Goal: Task Accomplishment & Management: Use online tool/utility

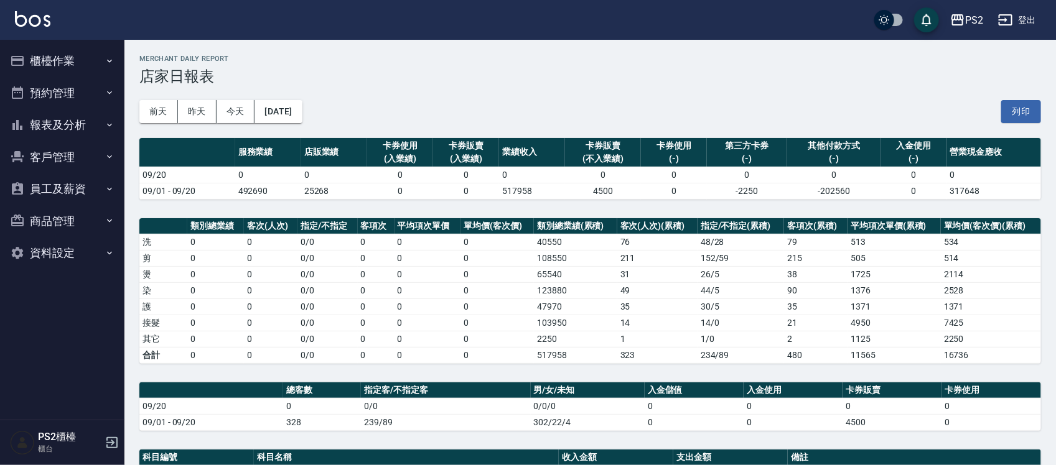
click at [24, 55] on icon "button" at bounding box center [17, 61] width 15 height 15
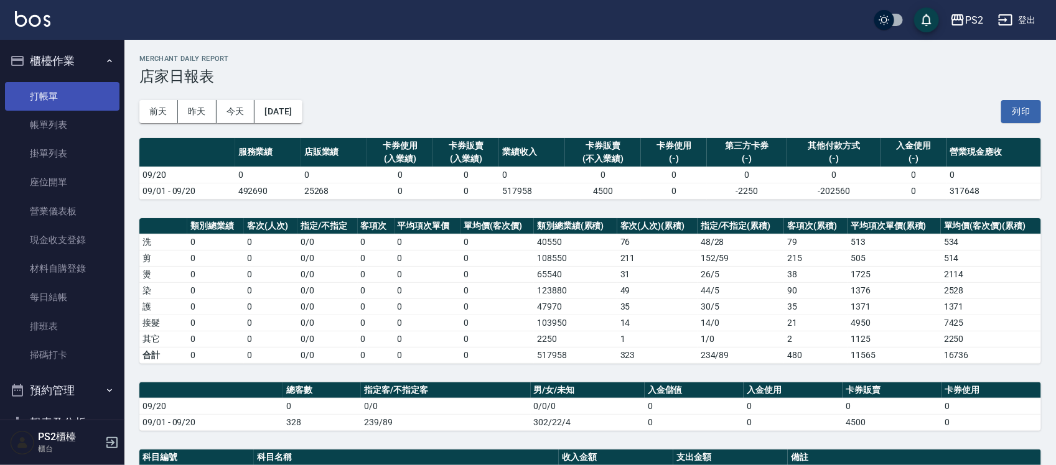
click at [54, 89] on link "打帳單" at bounding box center [62, 96] width 114 height 29
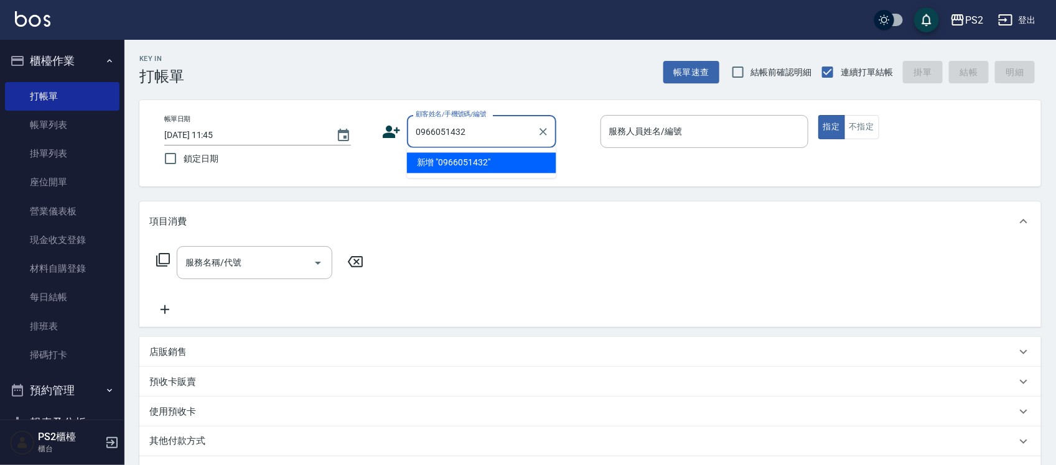
type input "0966051432"
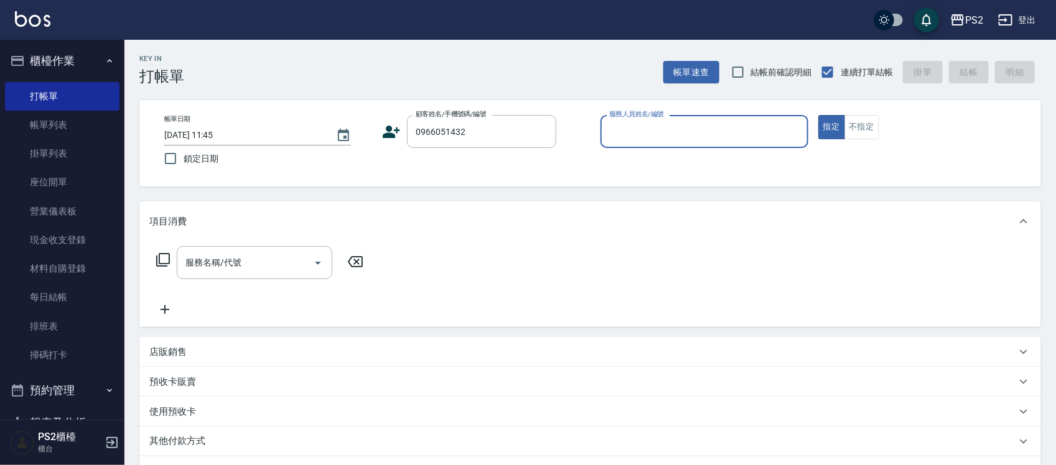
type input "9"
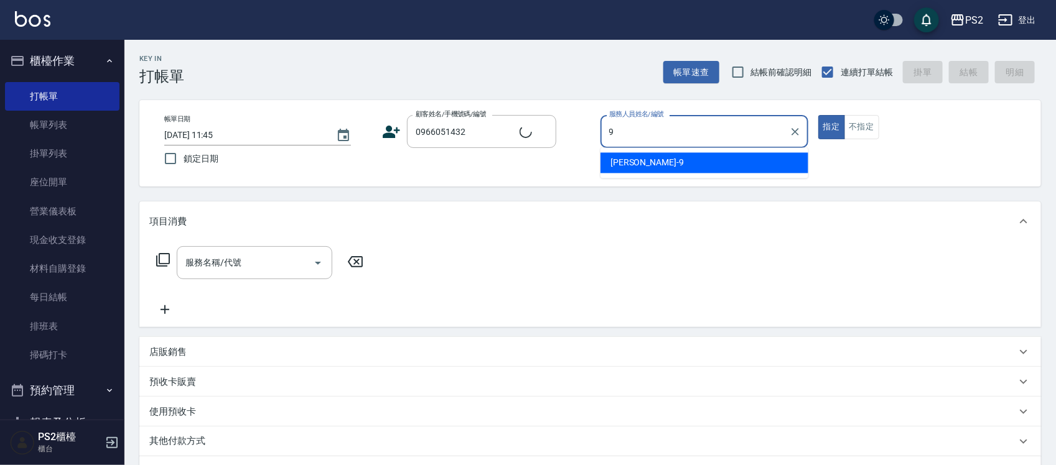
type input "嘎/0966051432/null"
type input "[PERSON_NAME]-20"
type button "true"
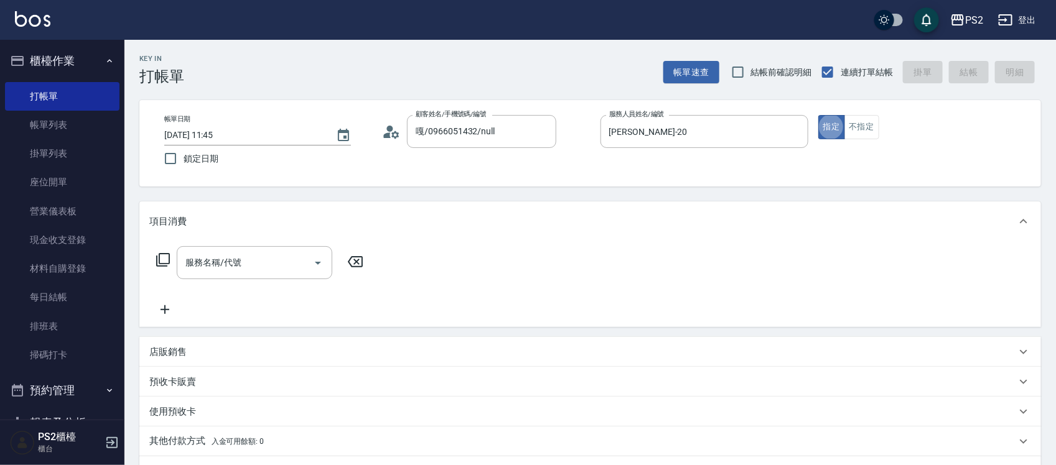
click at [231, 267] on div "店販銷售" at bounding box center [582, 352] width 867 height 13
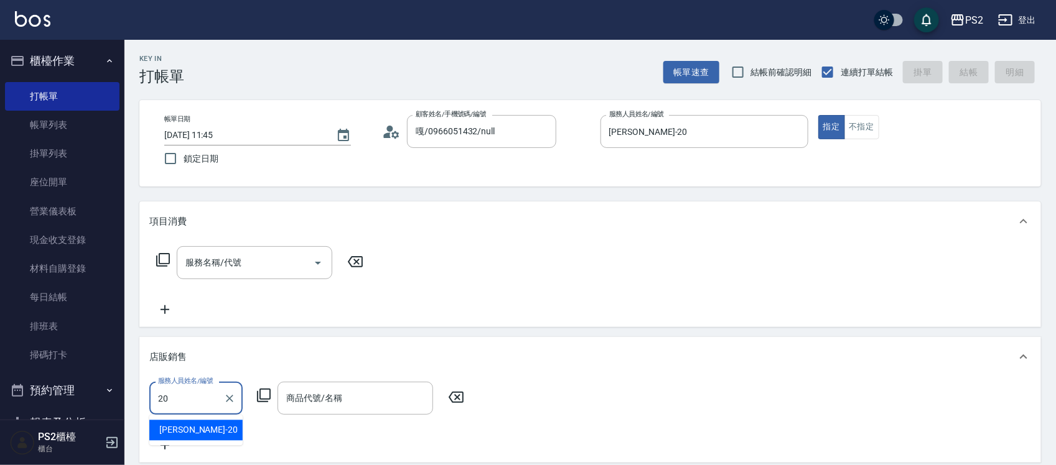
type input "[PERSON_NAME]-20"
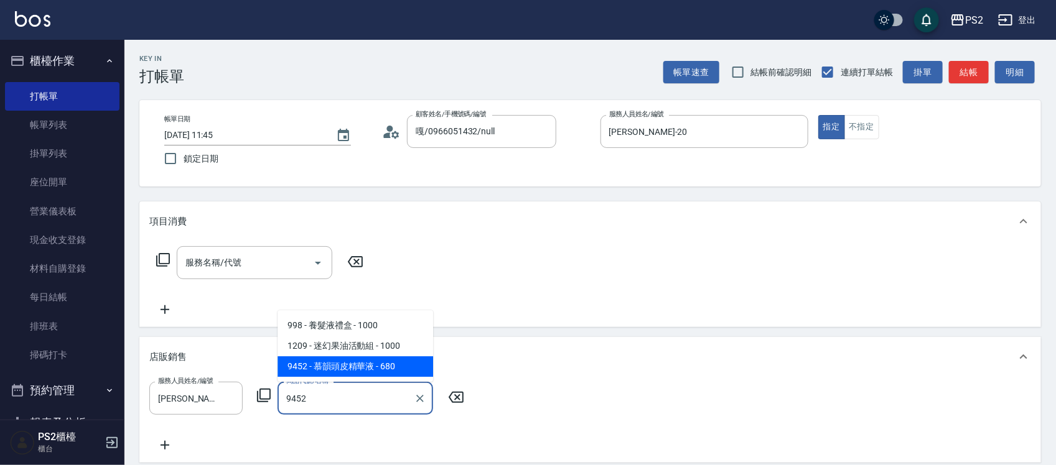
type input "慕韻頭皮精華液"
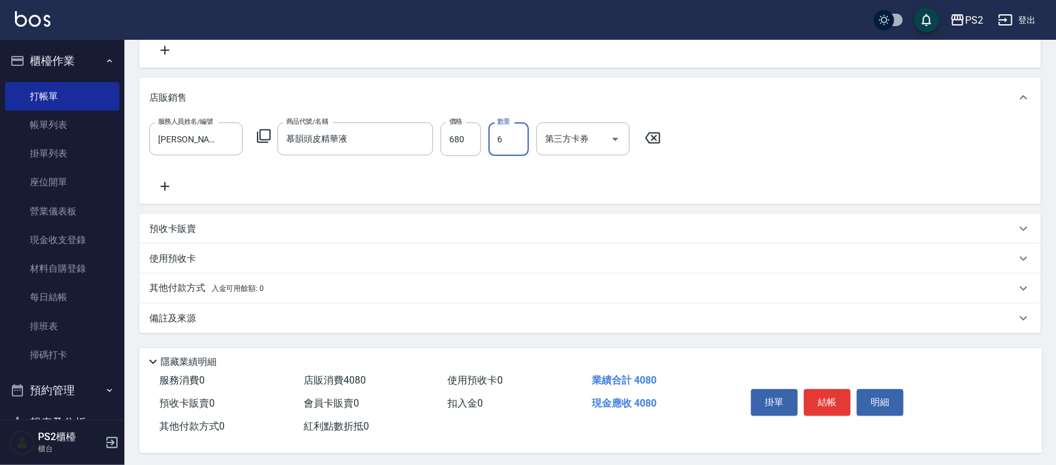
scroll to position [266, 0]
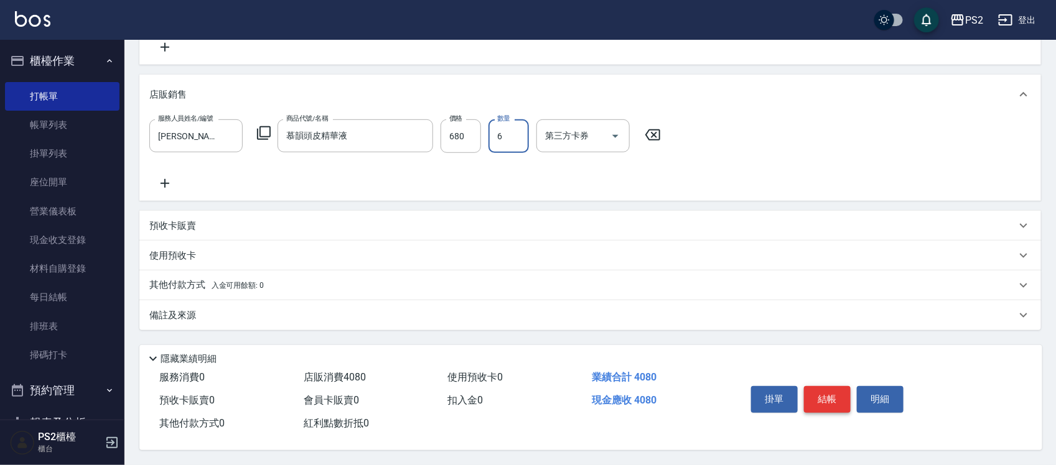
type input "6"
click at [532, 267] on button "結帳" at bounding box center [827, 399] width 47 height 26
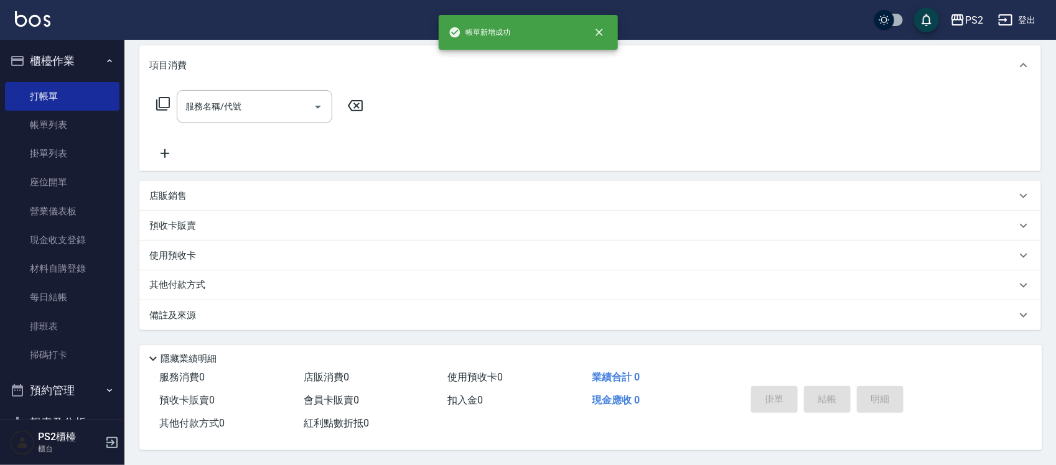
scroll to position [0, 0]
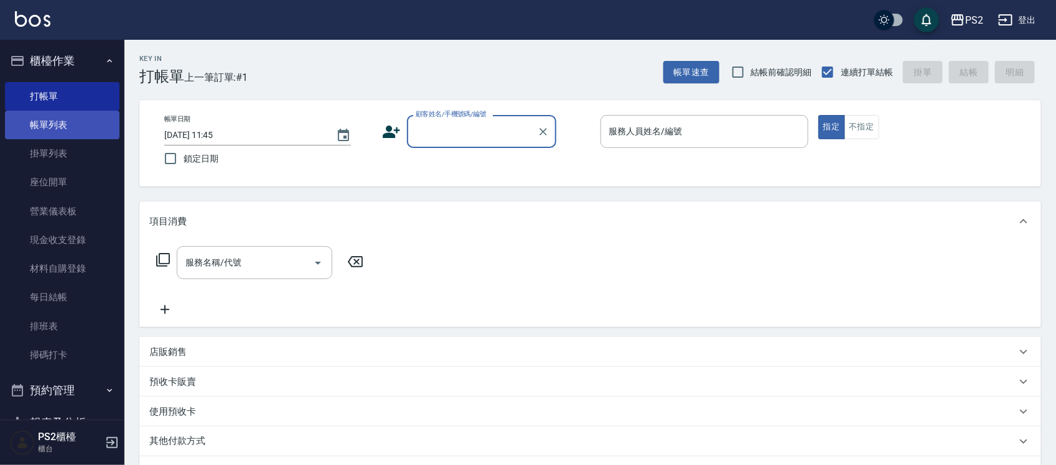
click at [59, 126] on link "帳單列表" at bounding box center [62, 125] width 114 height 29
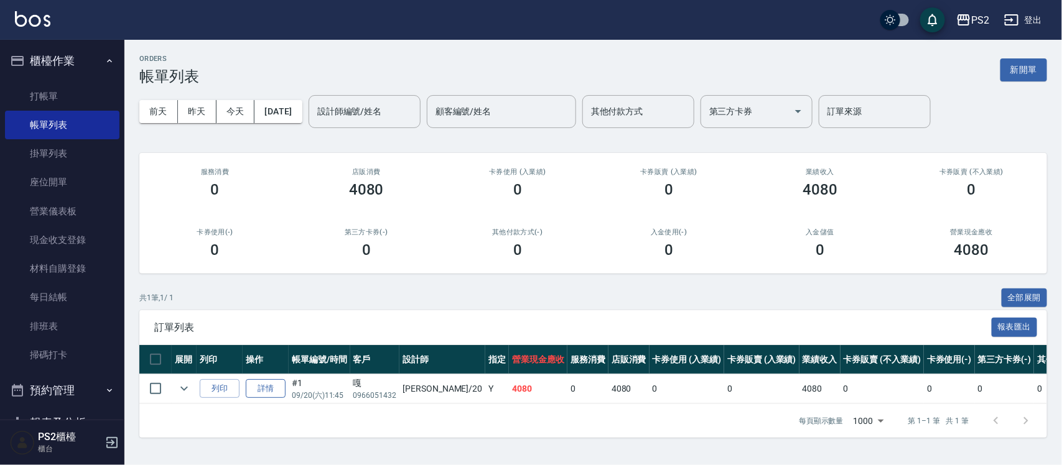
click at [264, 267] on link "詳情" at bounding box center [266, 389] width 40 height 19
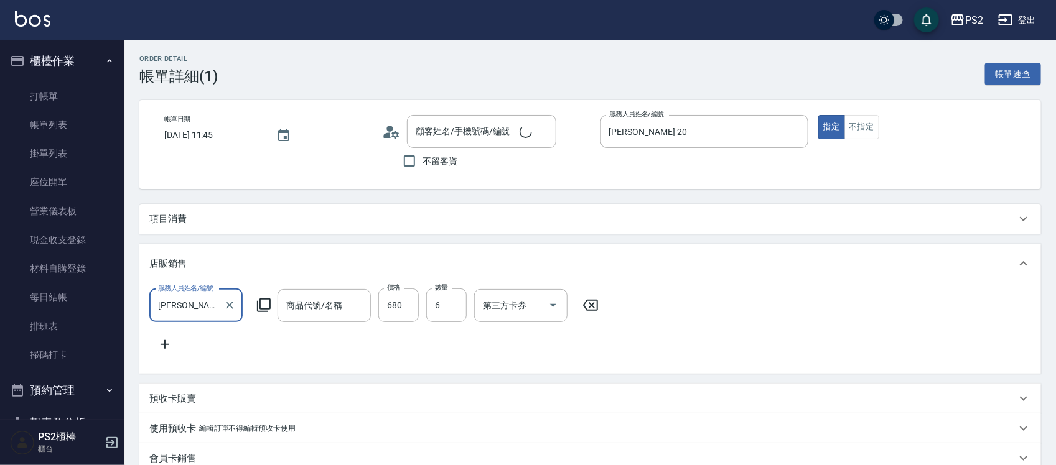
type input "[PERSON_NAME]-20"
type input "慕韻頭皮精華液"
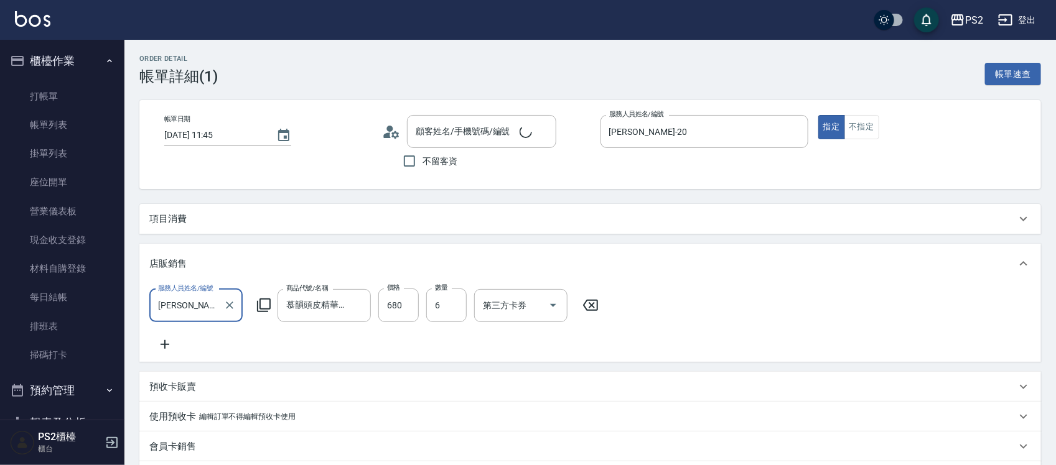
type input "嘎/0966051432/null"
click at [440, 267] on input "6" at bounding box center [446, 306] width 40 height 34
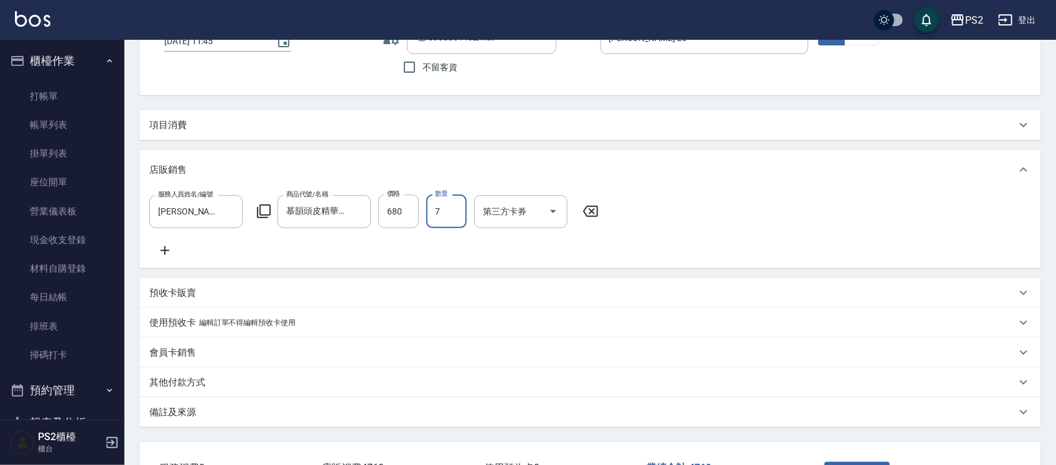
scroll to position [200, 0]
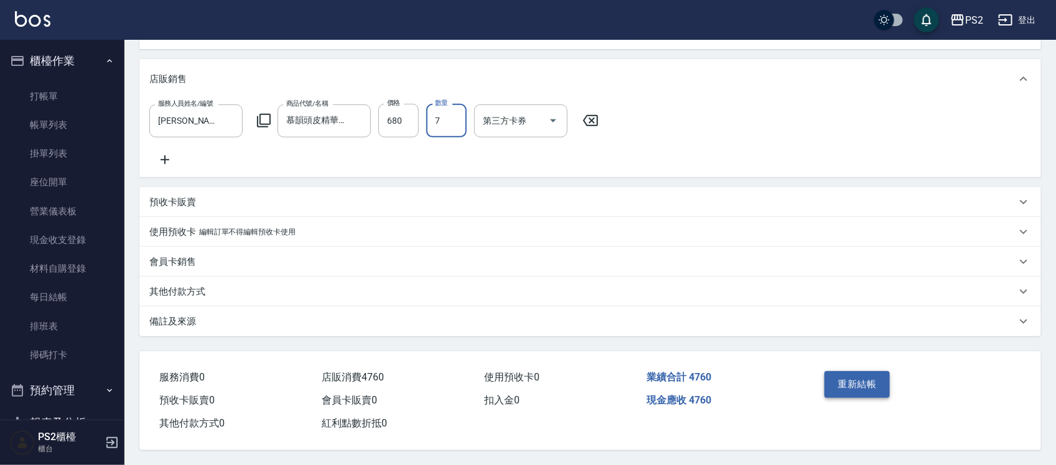
type input "7"
click at [532, 267] on button "重新結帳" at bounding box center [857, 384] width 66 height 26
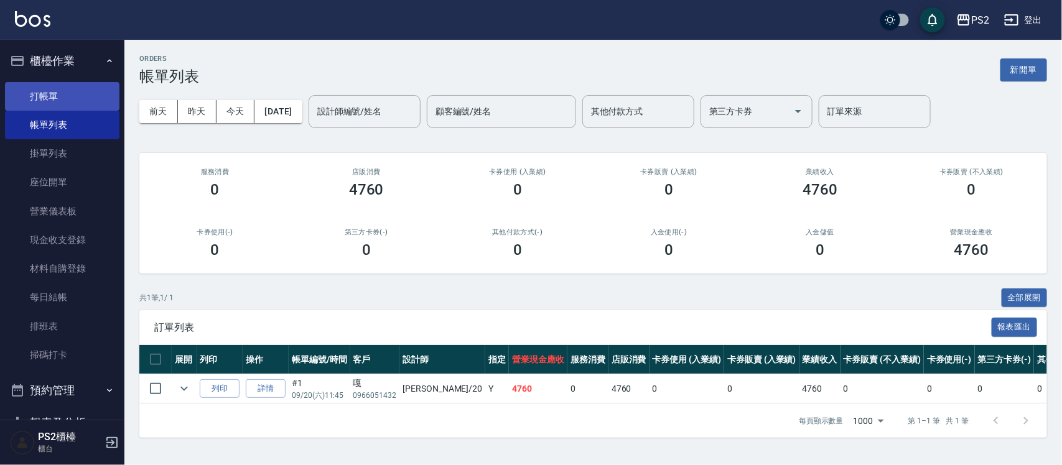
click at [47, 96] on link "打帳單" at bounding box center [62, 96] width 114 height 29
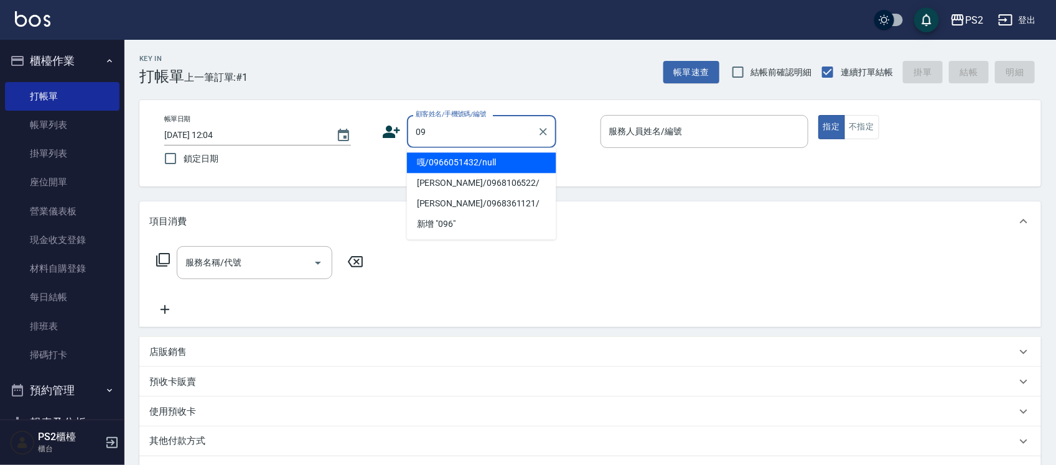
type input "0"
type input "[PERSON_NAME]/0986173652/"
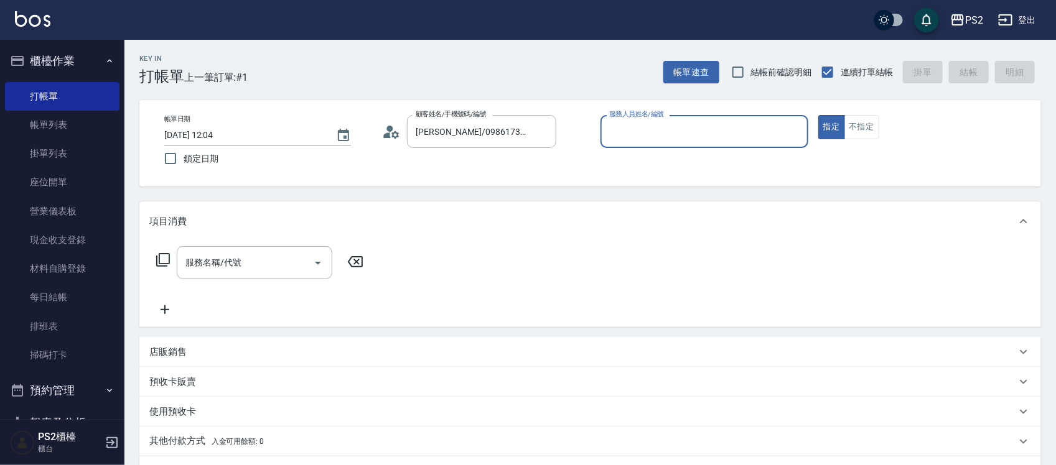
click at [384, 133] on icon at bounding box center [391, 132] width 19 height 19
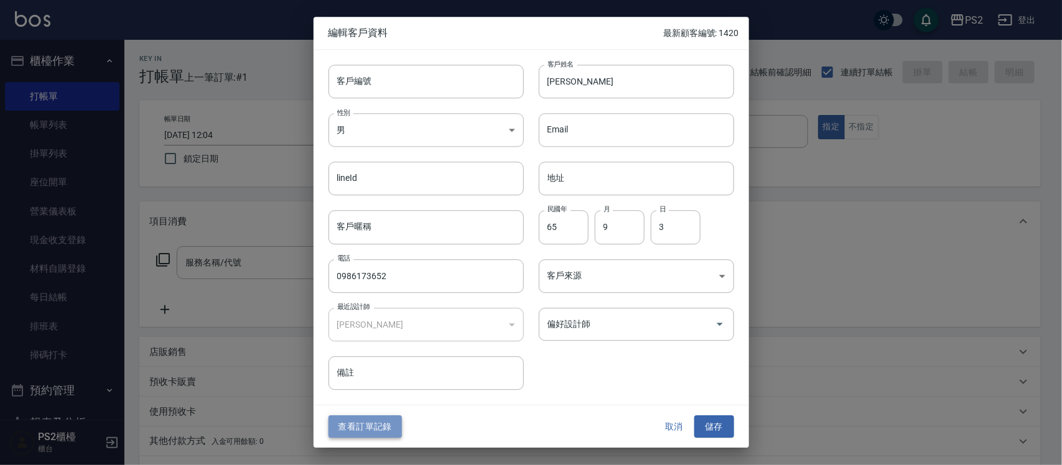
click at [380, 267] on button "查看訂單記錄" at bounding box center [365, 427] width 73 height 23
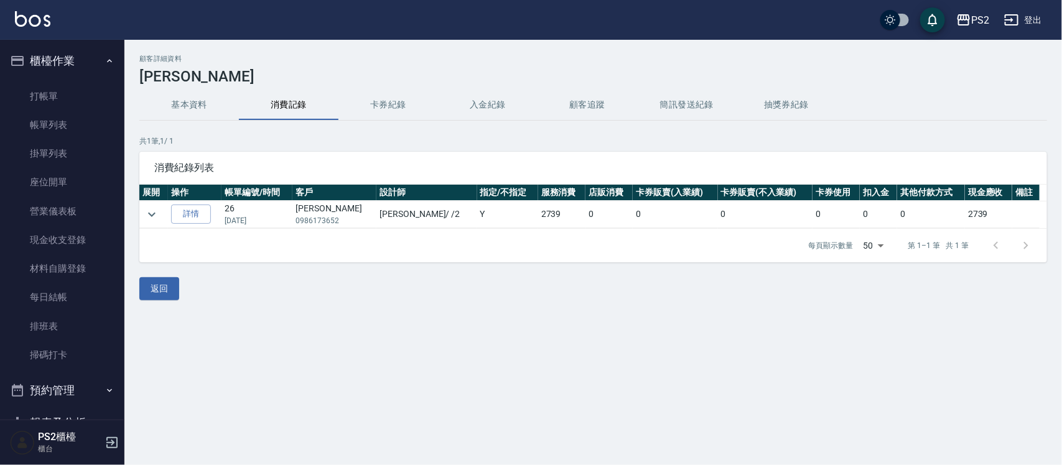
drag, startPoint x: 380, startPoint y: 424, endPoint x: 269, endPoint y: 278, distance: 183.3
click at [269, 267] on div "返回" at bounding box center [593, 289] width 908 height 23
click at [59, 105] on link "打帳單" at bounding box center [62, 96] width 114 height 29
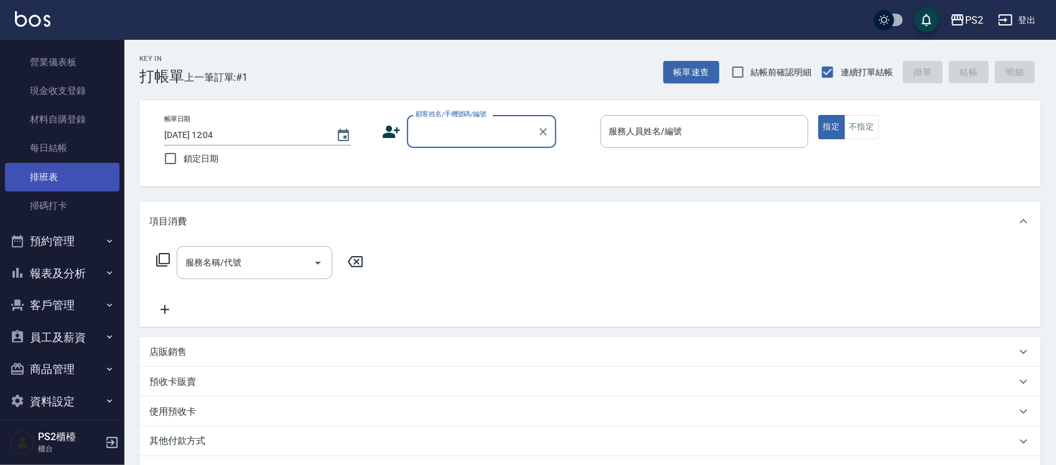
scroll to position [156, 0]
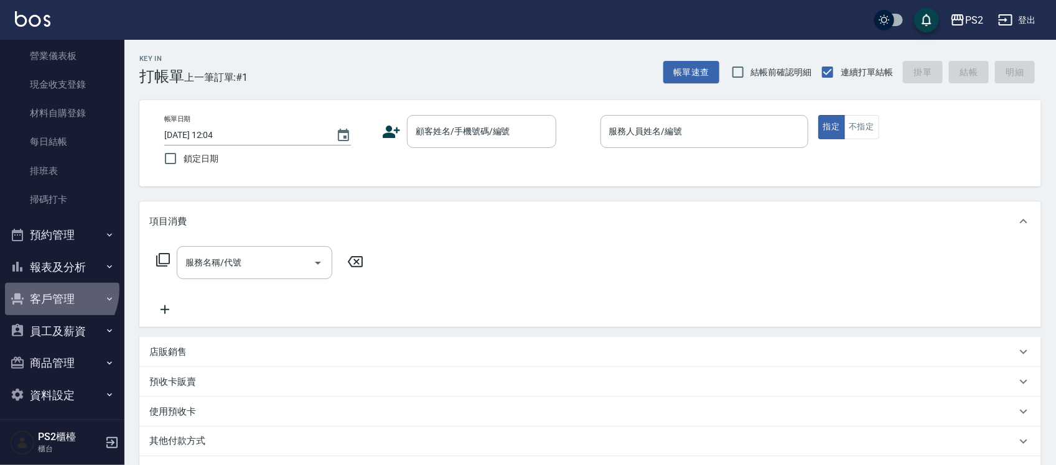
click at [50, 267] on button "客戶管理" at bounding box center [62, 299] width 114 height 32
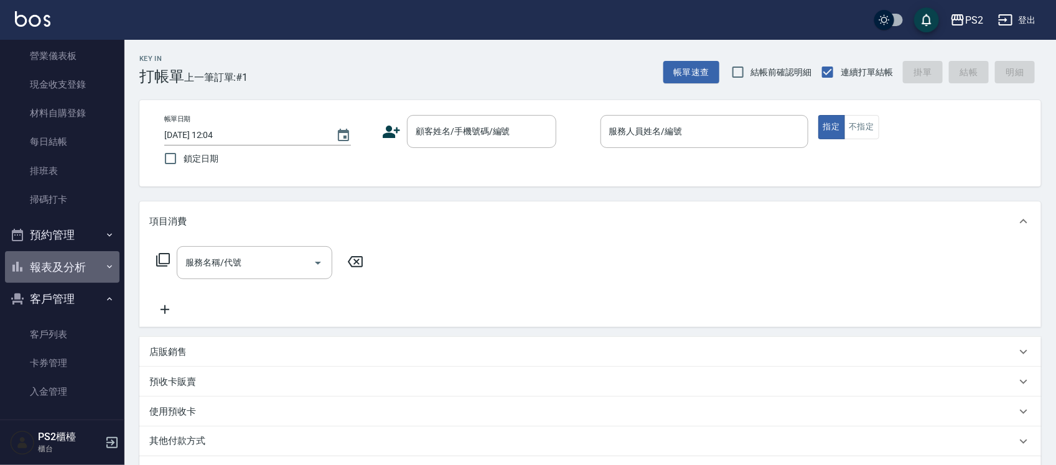
click at [64, 267] on button "報表及分析" at bounding box center [62, 267] width 114 height 32
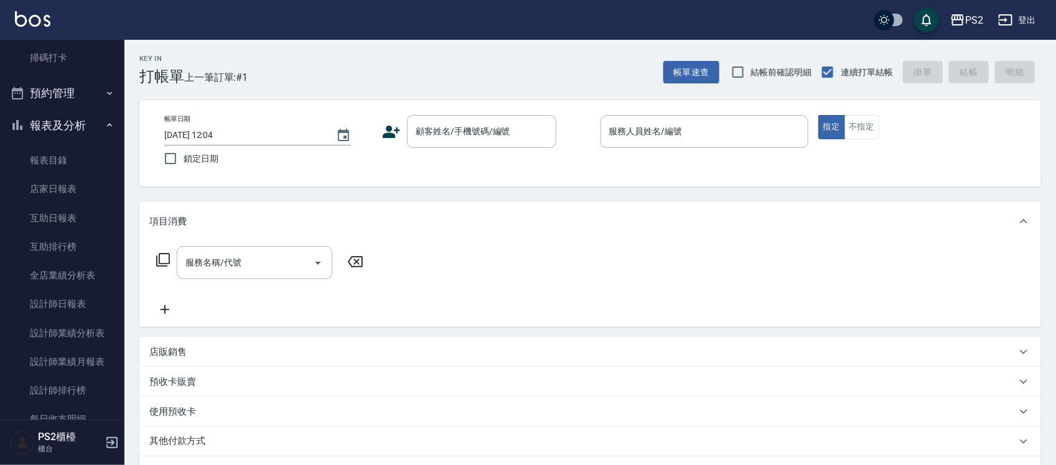
scroll to position [311, 0]
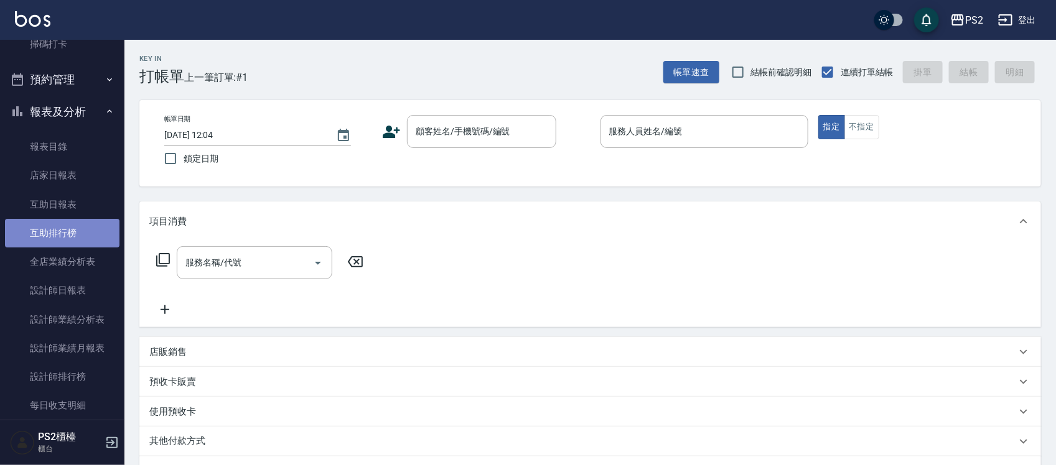
click at [64, 228] on link "互助排行榜" at bounding box center [62, 233] width 114 height 29
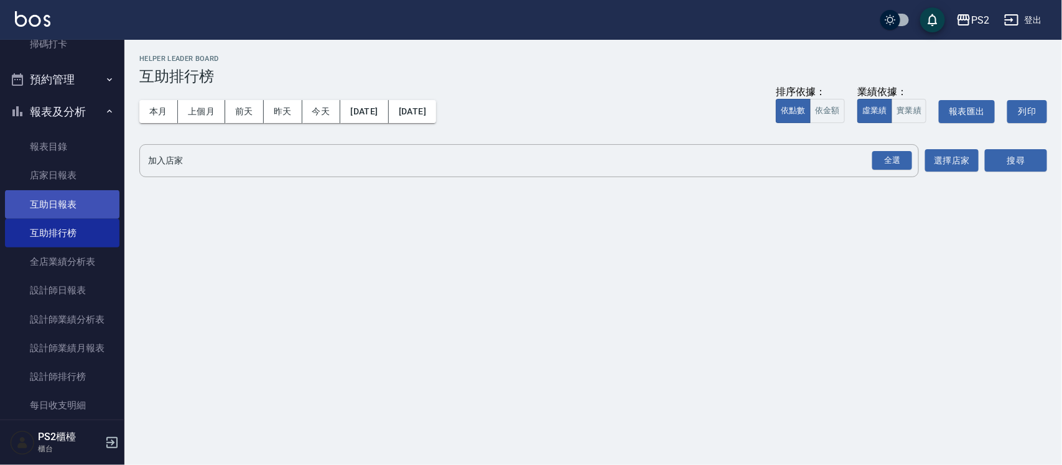
click at [63, 194] on link "互助日報表" at bounding box center [62, 204] width 114 height 29
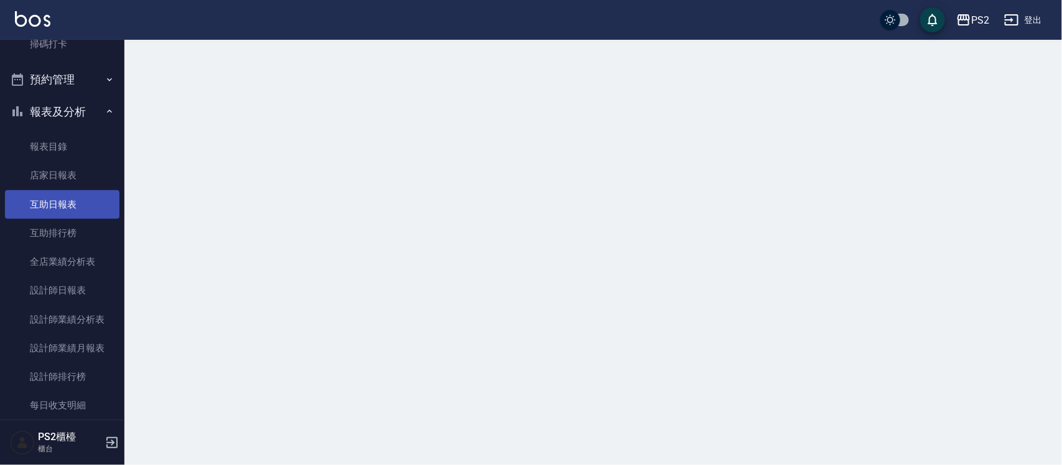
click at [63, 194] on link "互助日報表" at bounding box center [62, 204] width 114 height 29
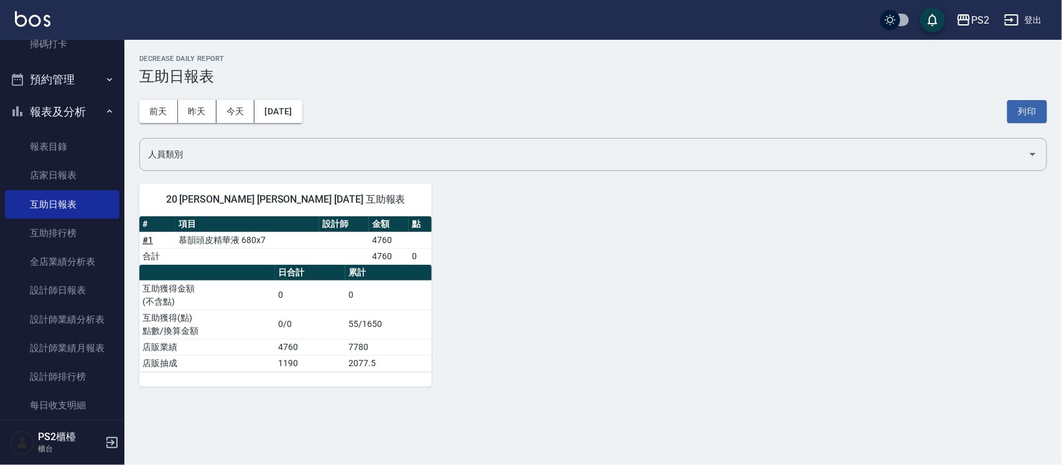
click at [372, 267] on td "7780" at bounding box center [388, 347] width 86 height 16
click at [288, 114] on button "[DATE]" at bounding box center [278, 111] width 47 height 23
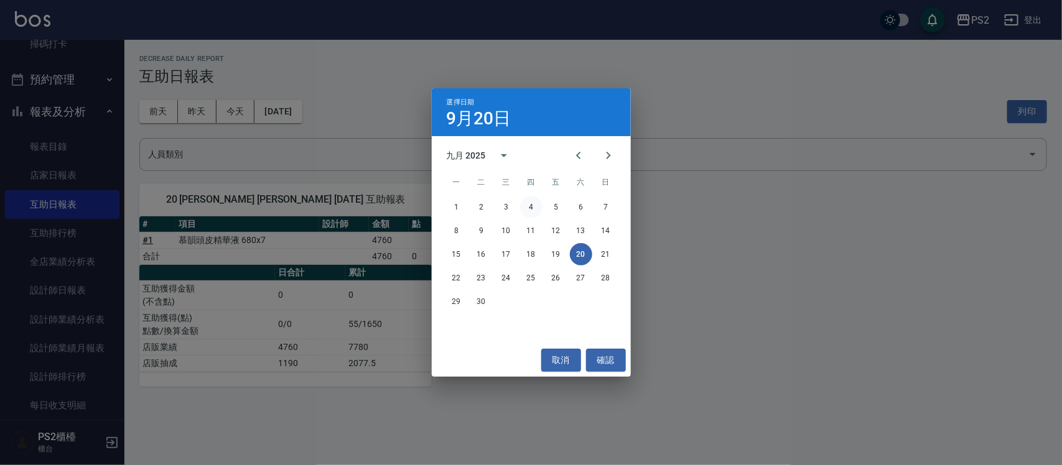
click at [530, 209] on button "4" at bounding box center [531, 207] width 22 height 22
click at [530, 209] on div "PS2 [DATE] 互助日報表 列印時間： [DATE][PHONE_NUMBER]:08 Decrease Daily Report 互助日報表 [DAT…" at bounding box center [593, 221] width 938 height 362
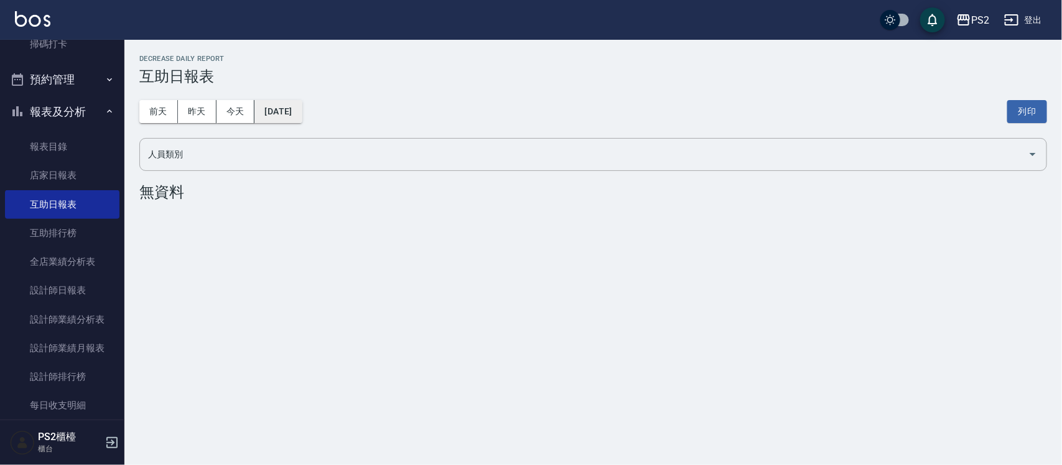
click at [292, 115] on button "[DATE]" at bounding box center [278, 111] width 47 height 23
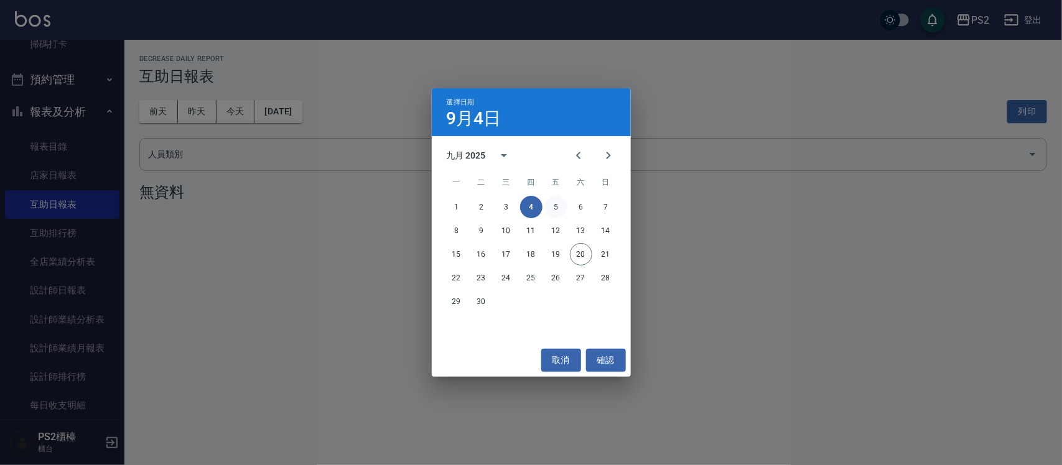
click at [532, 207] on button "5" at bounding box center [556, 207] width 22 height 22
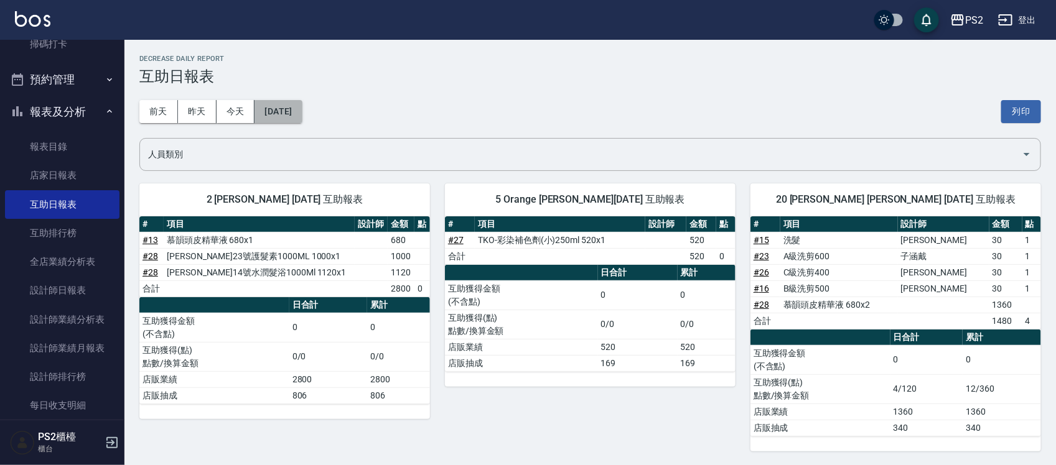
click at [300, 114] on button "[DATE]" at bounding box center [278, 111] width 47 height 23
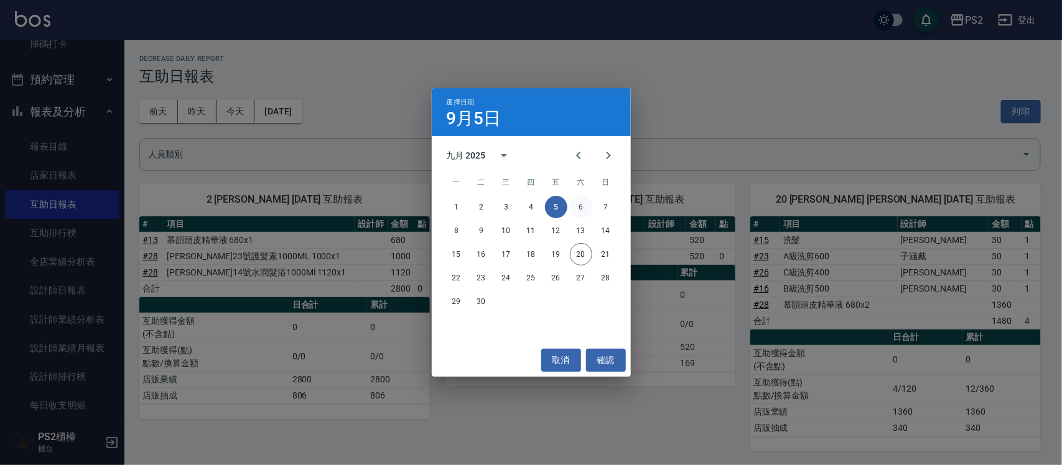
click at [532, 207] on button "6" at bounding box center [581, 207] width 22 height 22
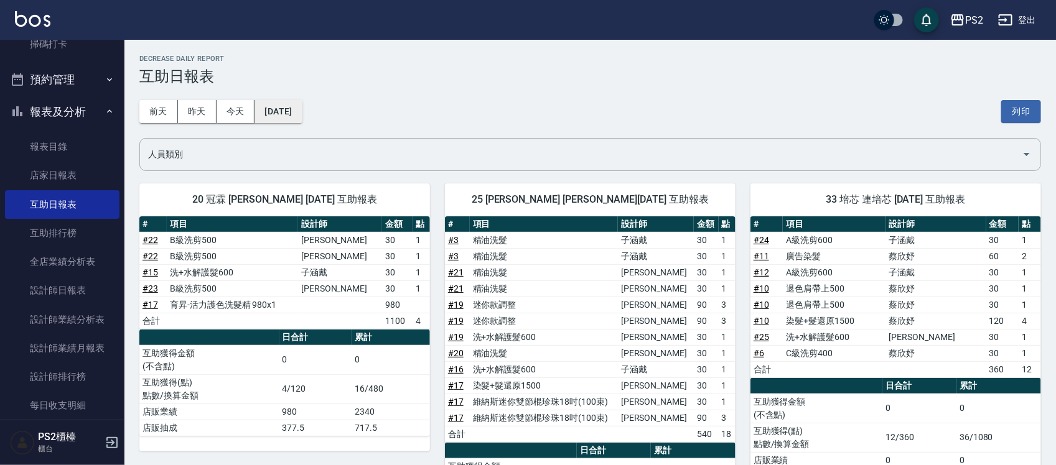
click at [302, 107] on button "[DATE]" at bounding box center [278, 111] width 47 height 23
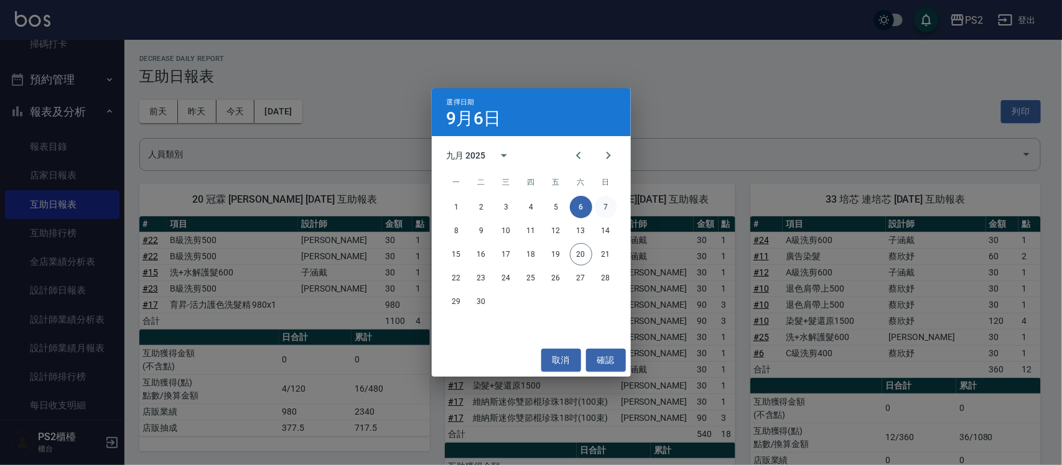
click at [532, 207] on button "7" at bounding box center [606, 207] width 22 height 22
click at [532, 207] on div "PS2 [DATE] 互助日報表 列印時間： [DATE][PHONE_NUMBER]:08 Decrease Daily Report 互助日報表 [DAT…" at bounding box center [590, 310] width 932 height 540
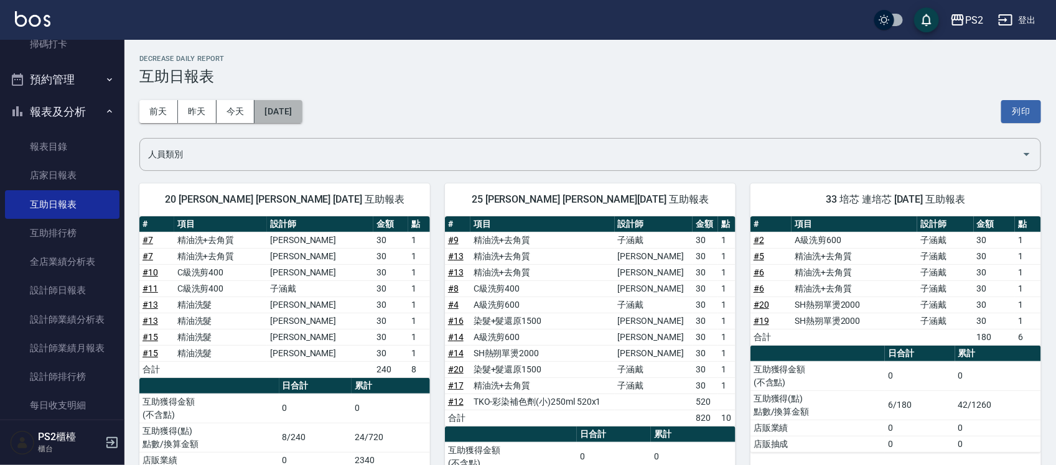
click at [302, 105] on button "[DATE]" at bounding box center [278, 111] width 47 height 23
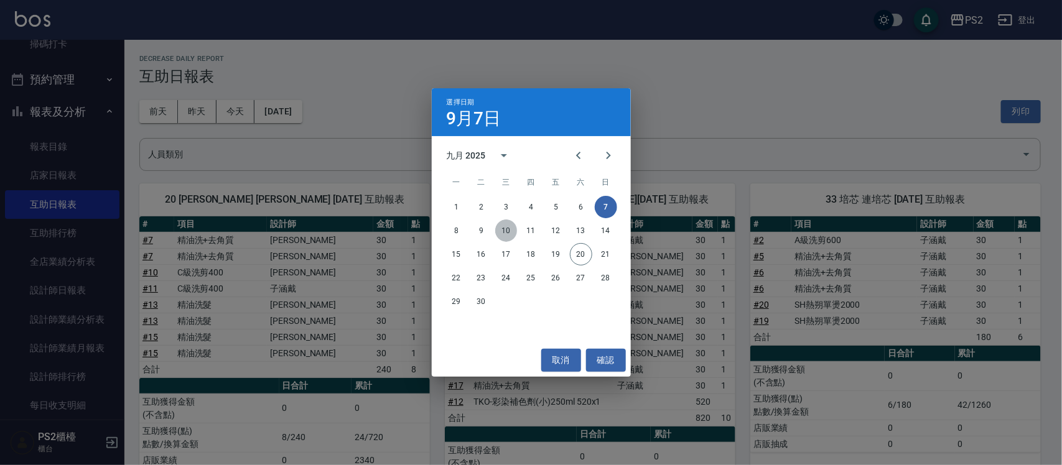
click at [498, 226] on button "10" at bounding box center [506, 231] width 22 height 22
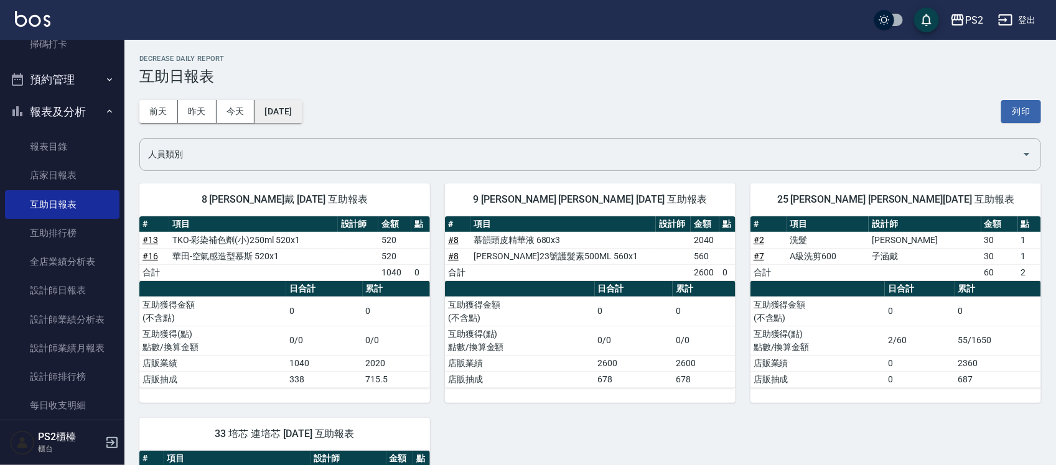
click at [294, 103] on button "[DATE]" at bounding box center [278, 111] width 47 height 23
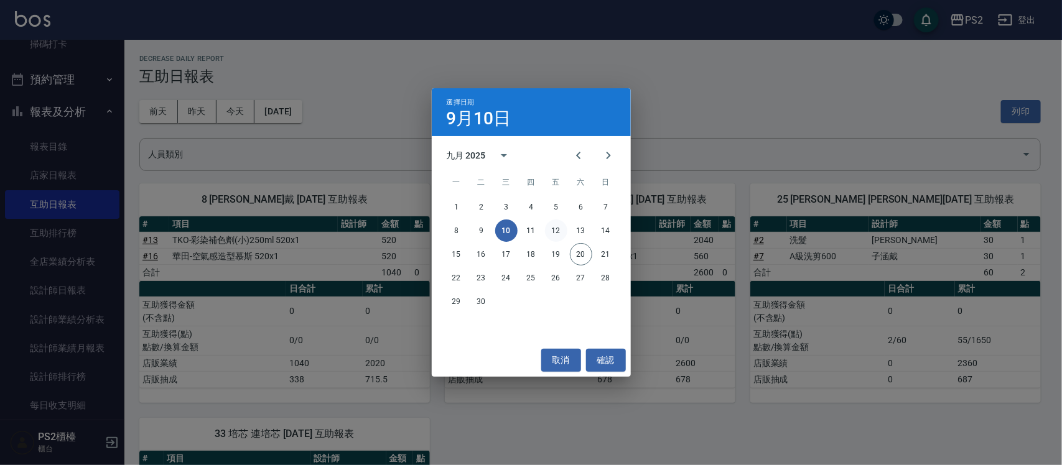
click at [532, 222] on button "12" at bounding box center [556, 231] width 22 height 22
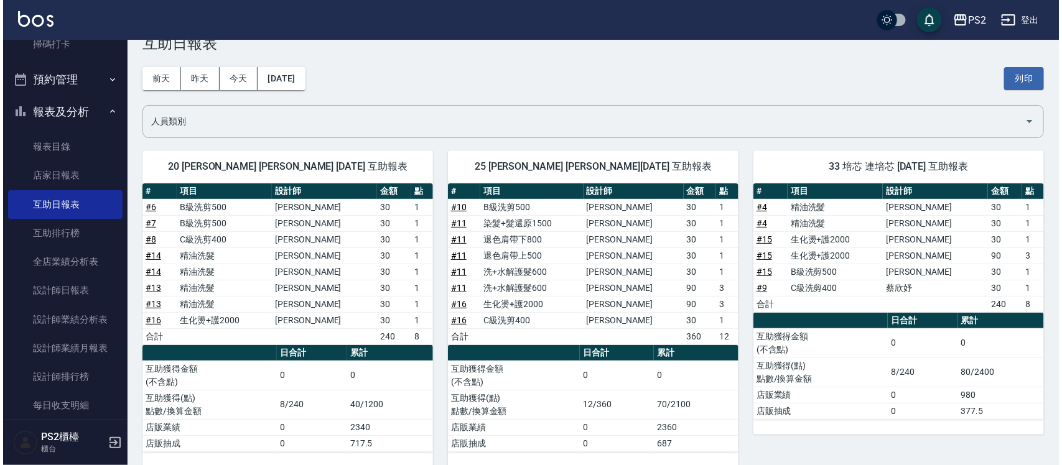
scroll to position [51, 0]
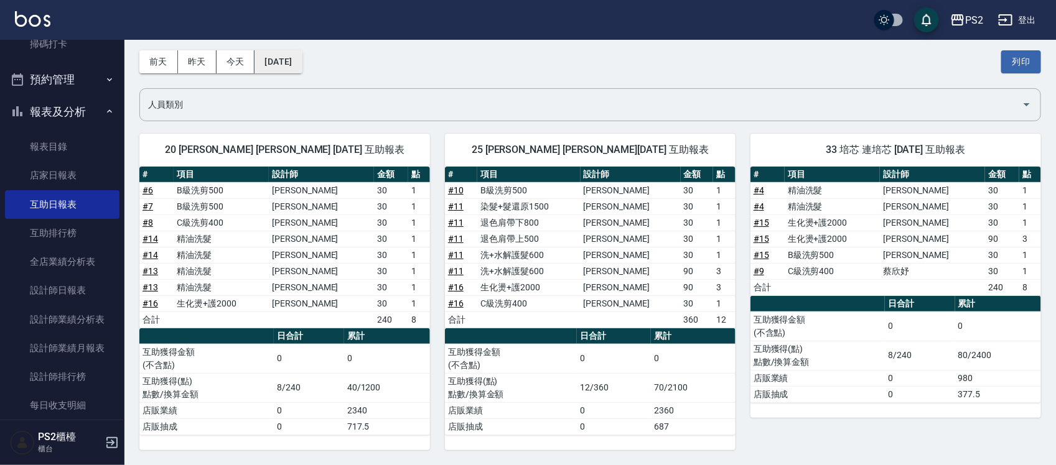
click at [283, 60] on button "[DATE]" at bounding box center [278, 61] width 47 height 23
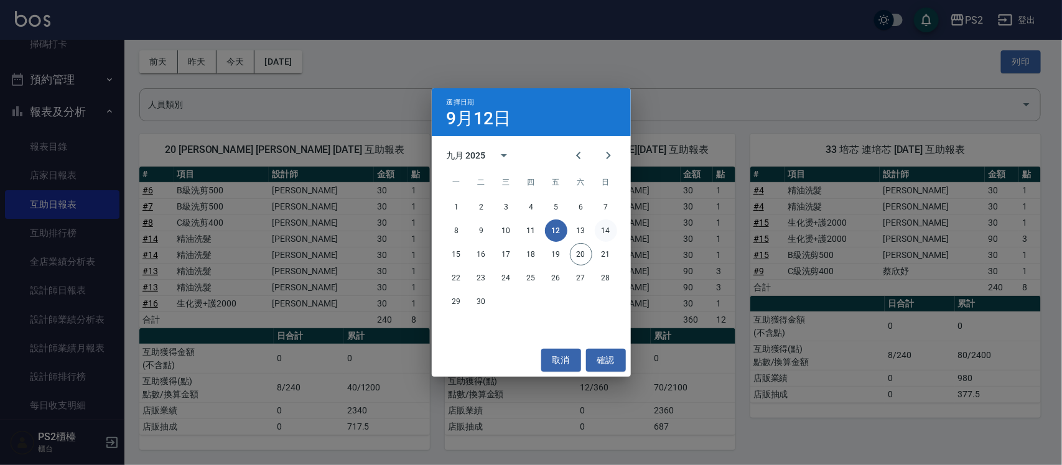
click at [532, 228] on button "14" at bounding box center [606, 231] width 22 height 22
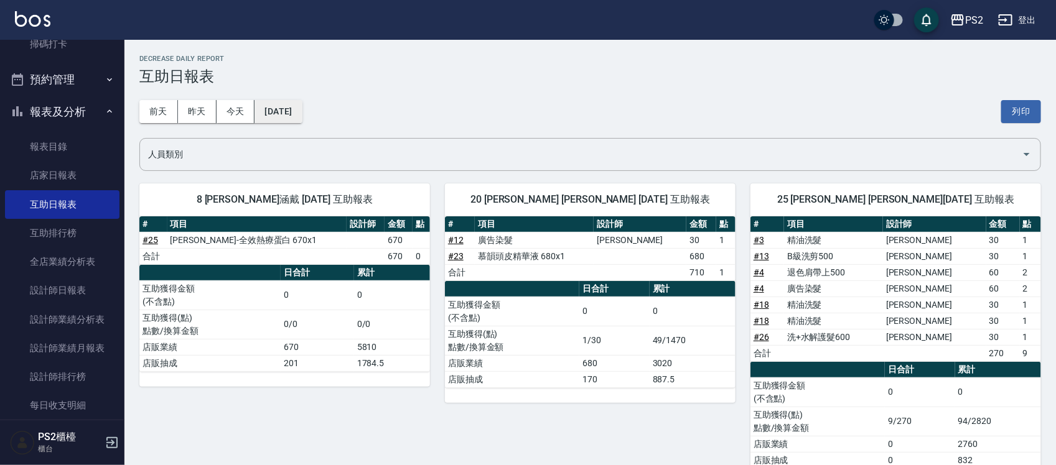
click at [296, 112] on button "[DATE]" at bounding box center [278, 111] width 47 height 23
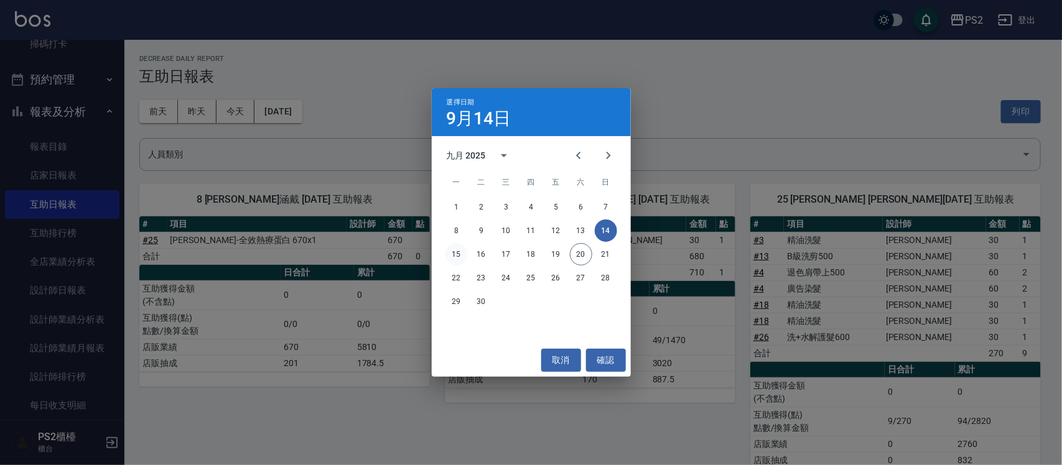
click at [453, 251] on button "15" at bounding box center [457, 254] width 22 height 22
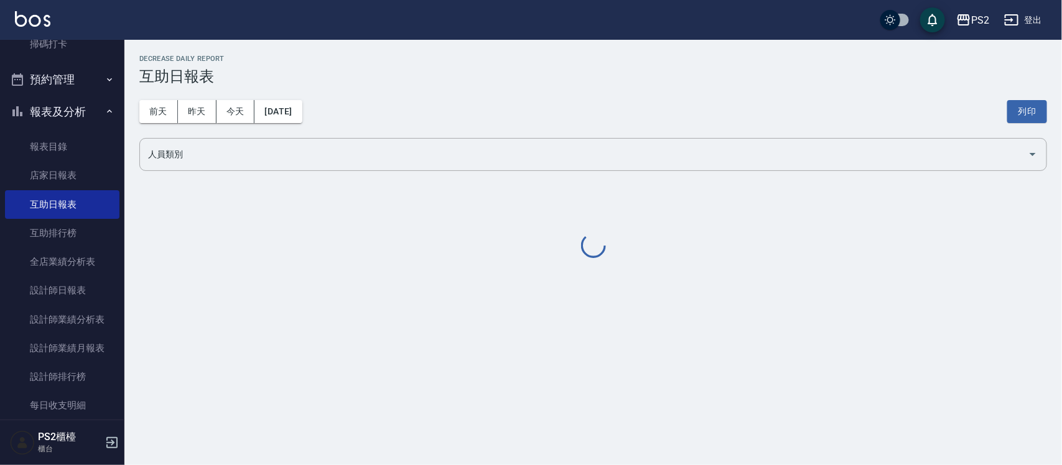
click at [453, 251] on div at bounding box center [593, 246] width 908 height 27
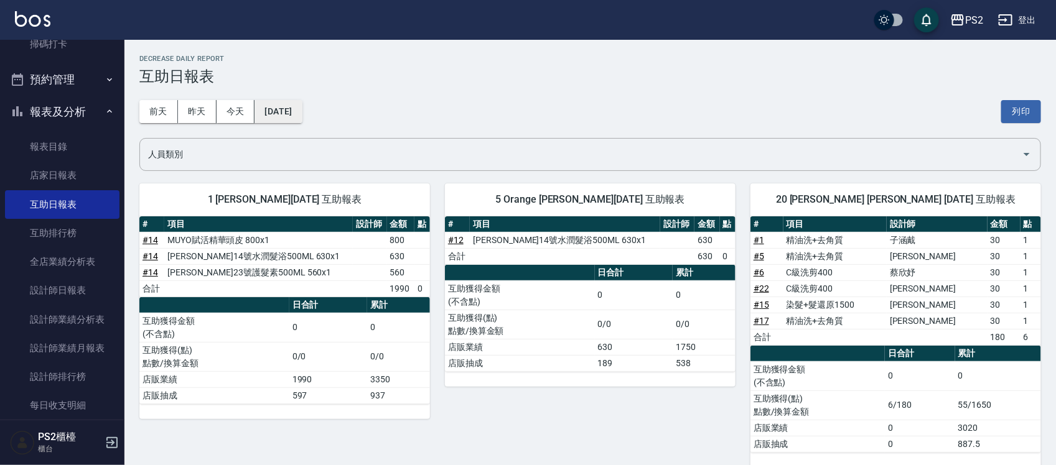
click at [274, 110] on button "[DATE]" at bounding box center [278, 111] width 47 height 23
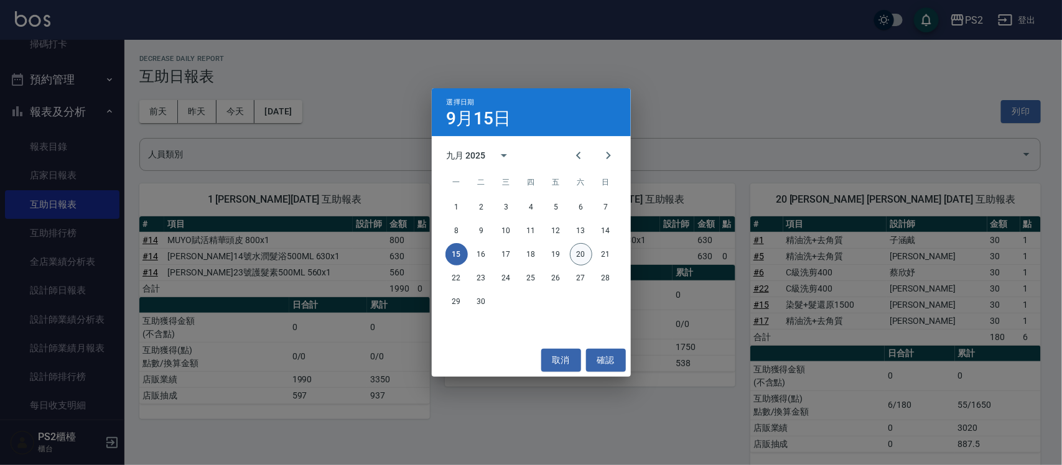
click at [532, 256] on button "20" at bounding box center [581, 254] width 22 height 22
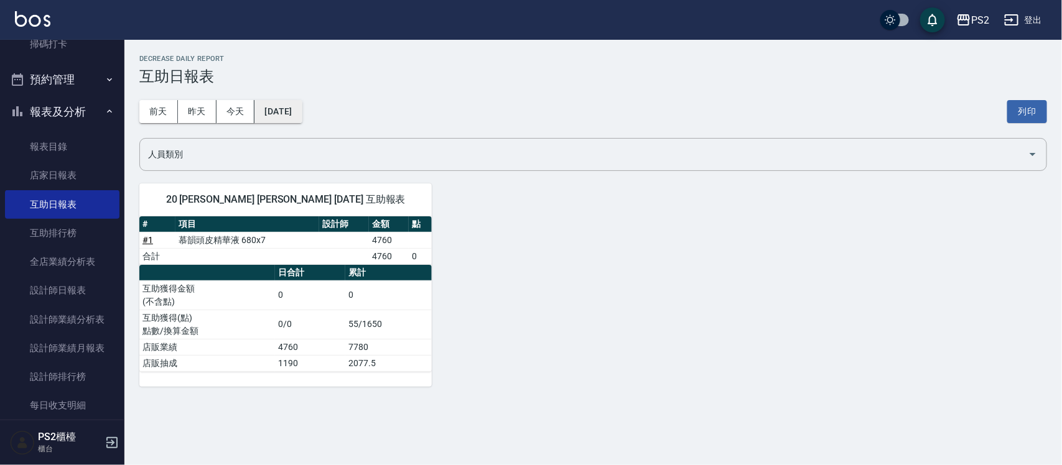
click at [302, 111] on button "[DATE]" at bounding box center [278, 111] width 47 height 23
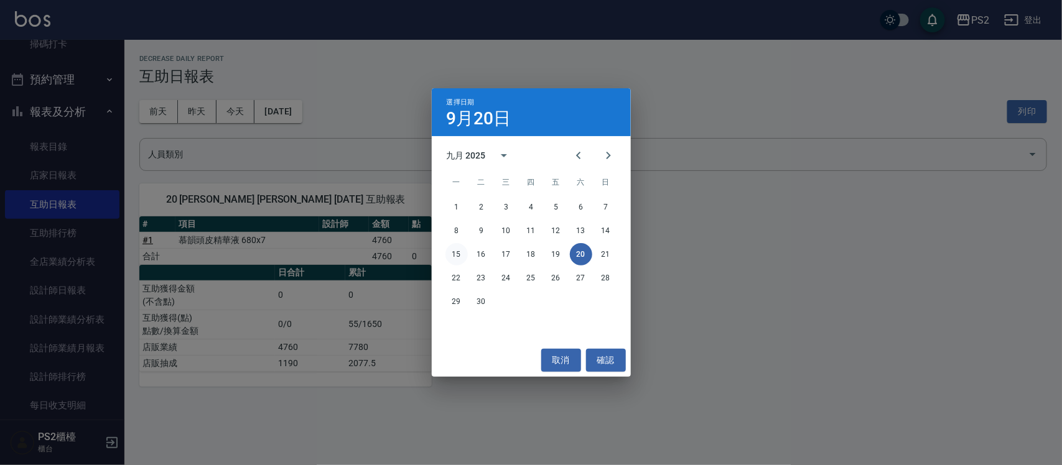
click at [459, 246] on button "15" at bounding box center [457, 254] width 22 height 22
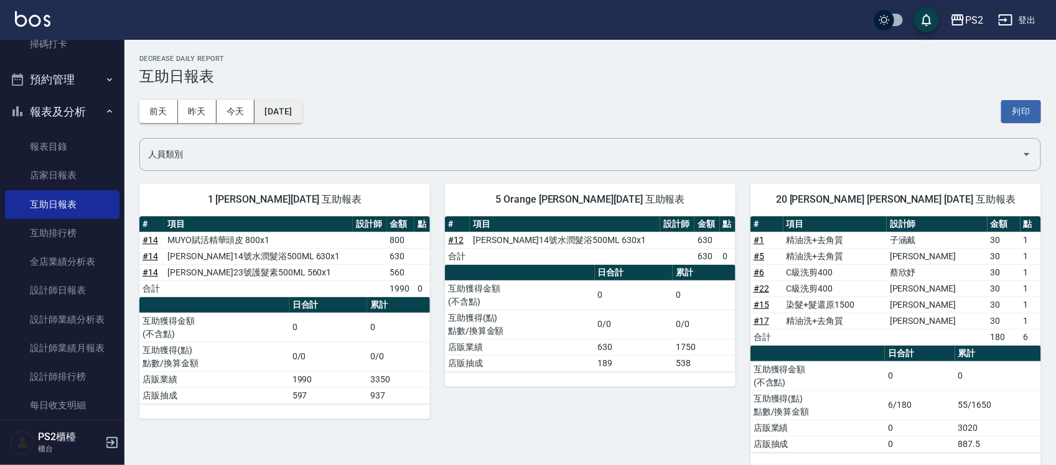
click at [296, 106] on button "[DATE]" at bounding box center [278, 111] width 47 height 23
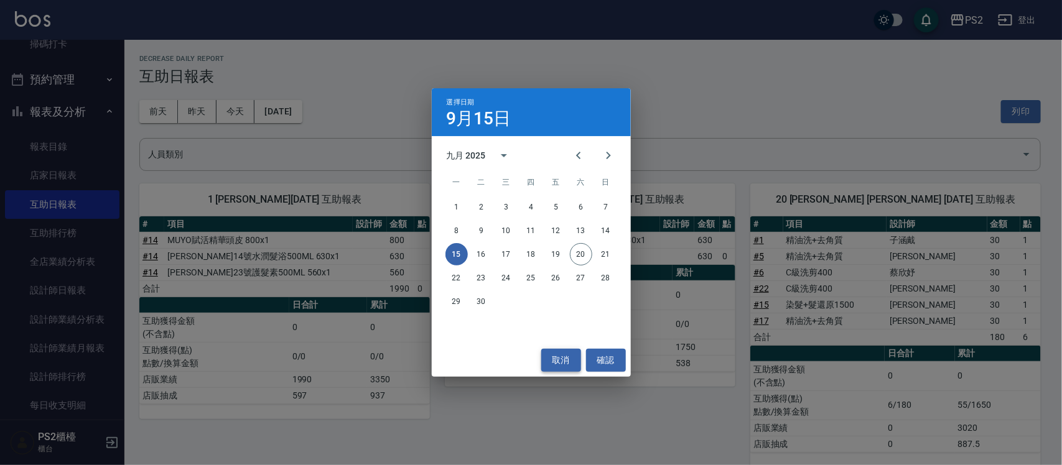
click at [532, 267] on button "取消" at bounding box center [561, 360] width 40 height 23
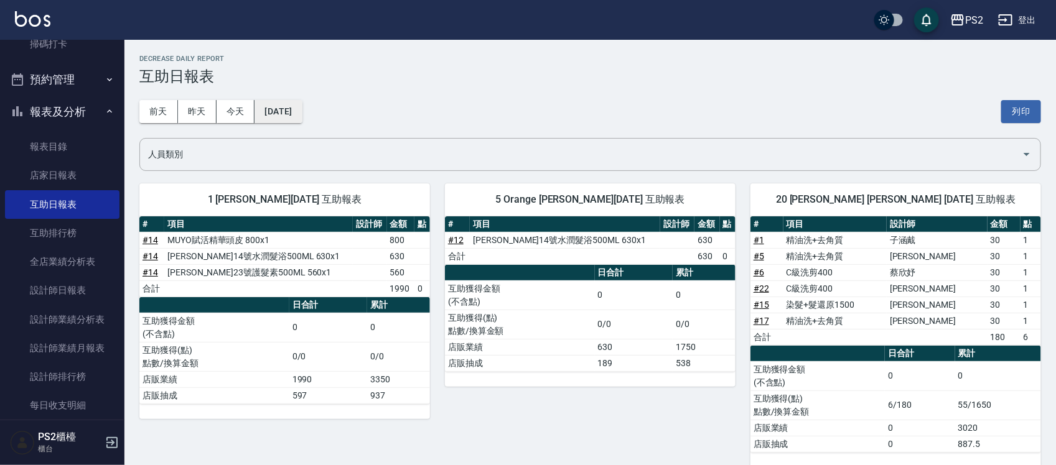
click at [274, 115] on button "[DATE]" at bounding box center [278, 111] width 47 height 23
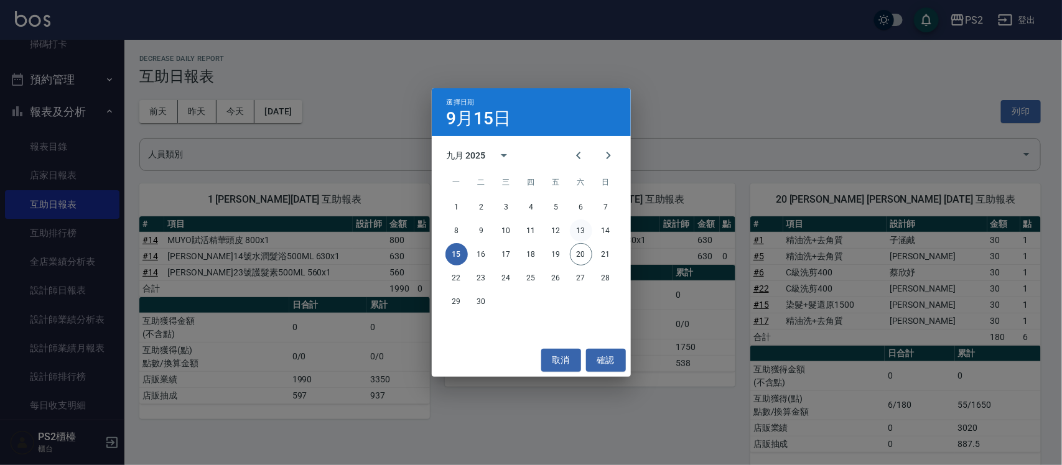
click at [532, 227] on button "13" at bounding box center [581, 231] width 22 height 22
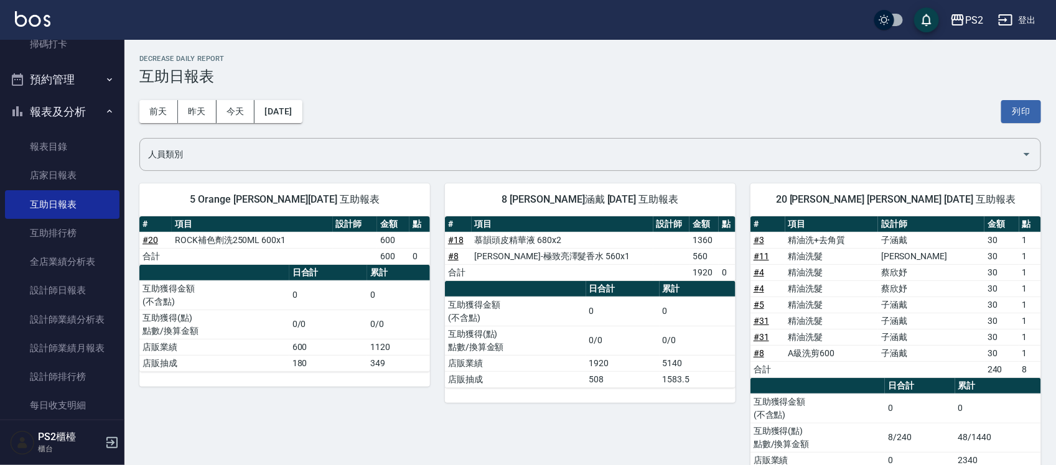
click at [293, 98] on div "[DATE] [DATE] [DATE] [DATE] 列印" at bounding box center [590, 111] width 902 height 53
click at [293, 100] on button "[DATE]" at bounding box center [278, 111] width 47 height 23
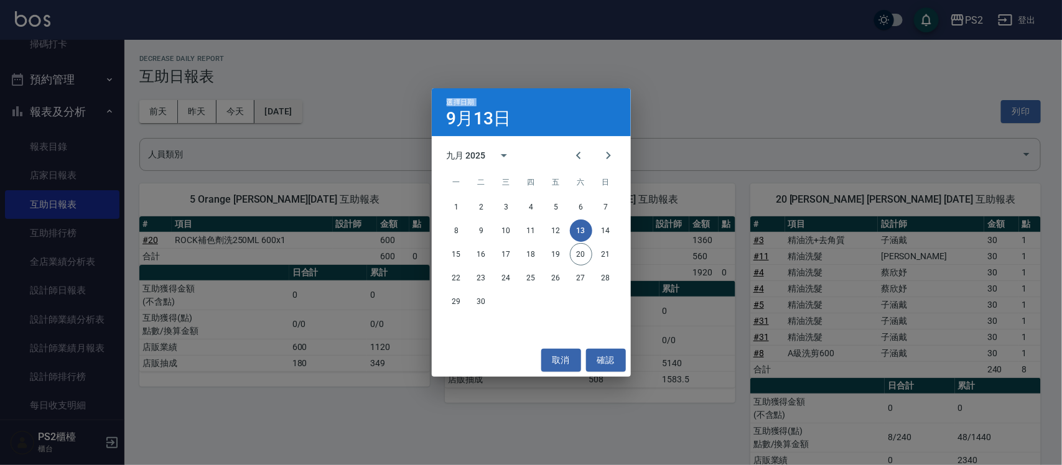
click at [293, 100] on div "選擇日期 9月13日 九月 2025 一 二 三 四 五 六 日 1 2 3 4 5 6 7 8 9 10 11 12 13 14 15 16 17 18 1…" at bounding box center [531, 232] width 1062 height 465
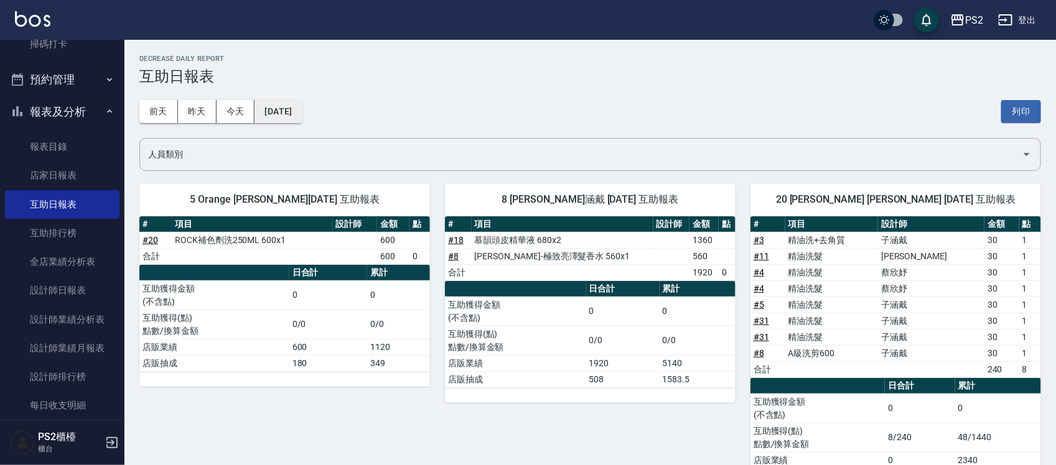
click at [296, 113] on button "[DATE]" at bounding box center [278, 111] width 47 height 23
click at [282, 110] on button "[DATE]" at bounding box center [278, 111] width 47 height 23
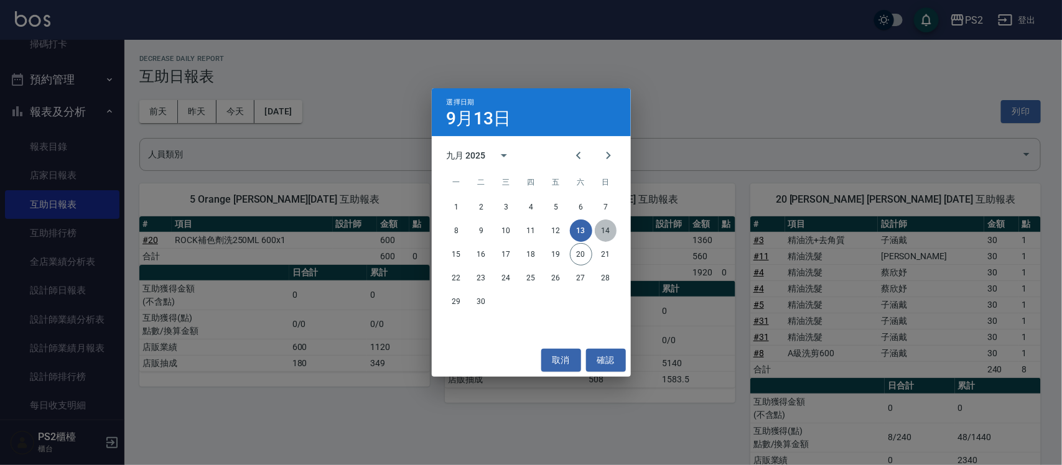
click at [532, 230] on button "14" at bounding box center [606, 231] width 22 height 22
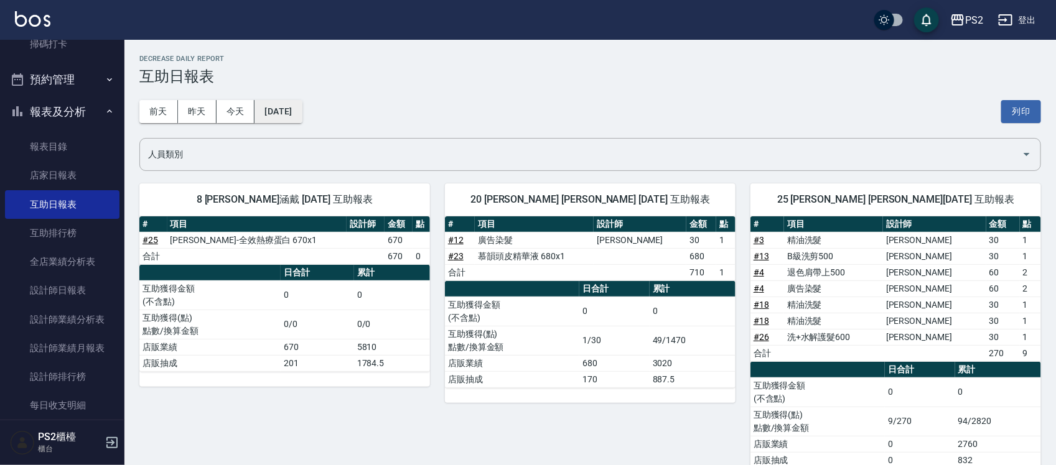
click at [274, 113] on button "[DATE]" at bounding box center [278, 111] width 47 height 23
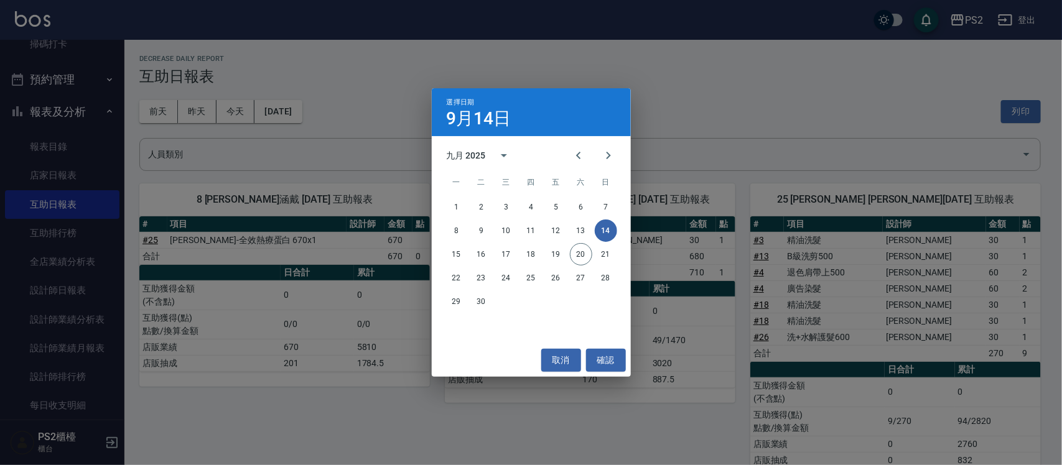
click at [532, 229] on button "14" at bounding box center [606, 231] width 22 height 22
click at [532, 229] on button "13" at bounding box center [581, 231] width 22 height 22
click at [532, 229] on div "PS2 [DATE] 互助日報表 列印時間： [DATE][PHONE_NUMBER]:11 Decrease Daily Report 互助日報表 [DAT…" at bounding box center [590, 443] width 932 height 807
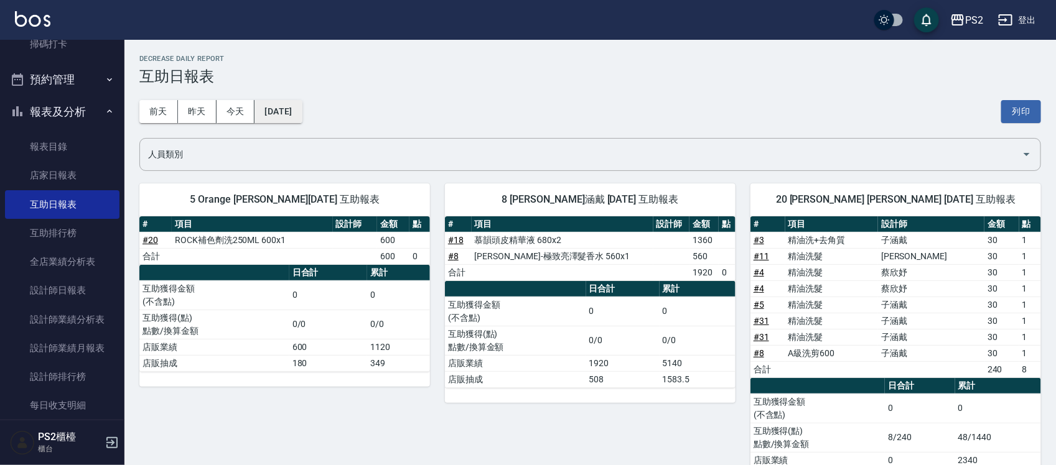
click at [256, 111] on button "[DATE]" at bounding box center [278, 111] width 47 height 23
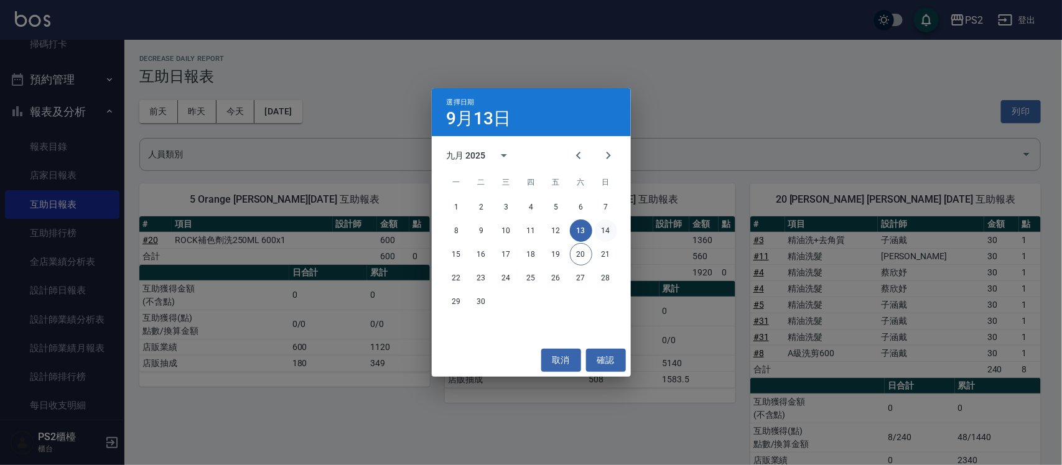
click at [532, 229] on button "14" at bounding box center [606, 231] width 22 height 22
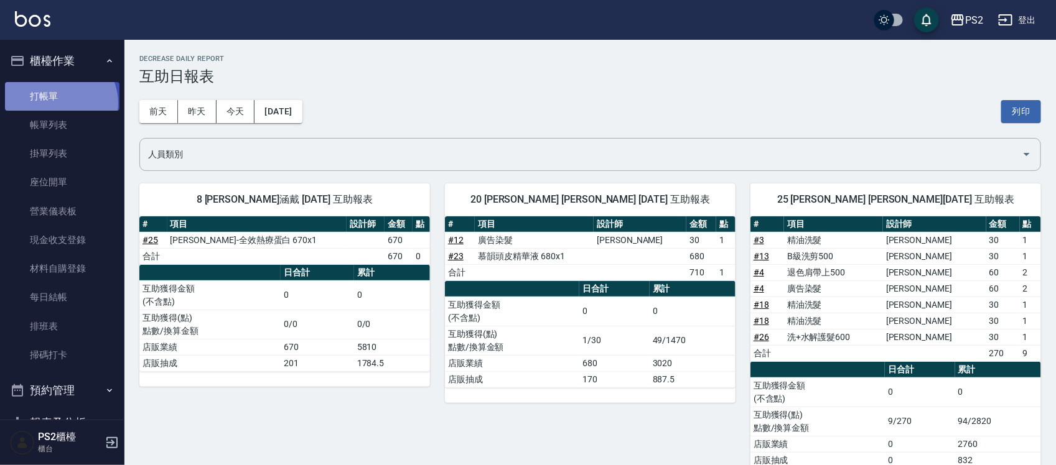
click at [59, 103] on link "打帳單" at bounding box center [62, 96] width 114 height 29
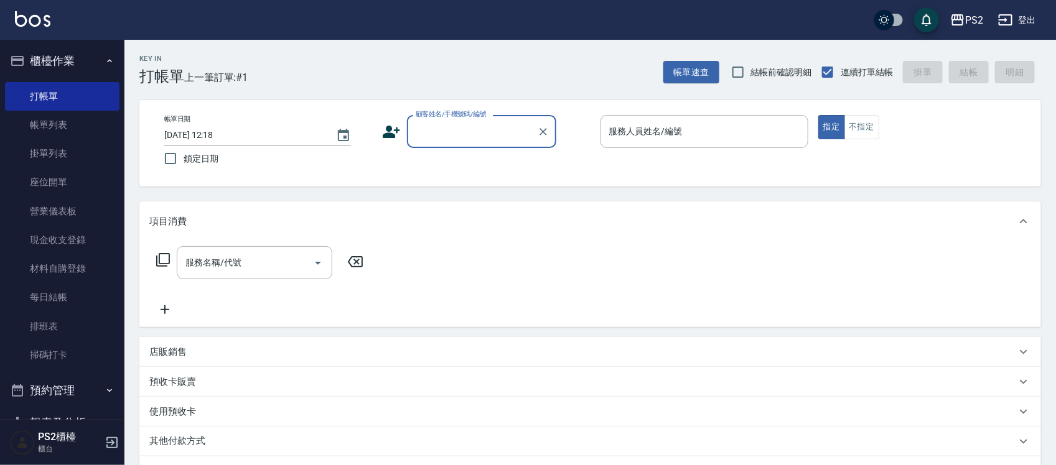
type input "ㄐ"
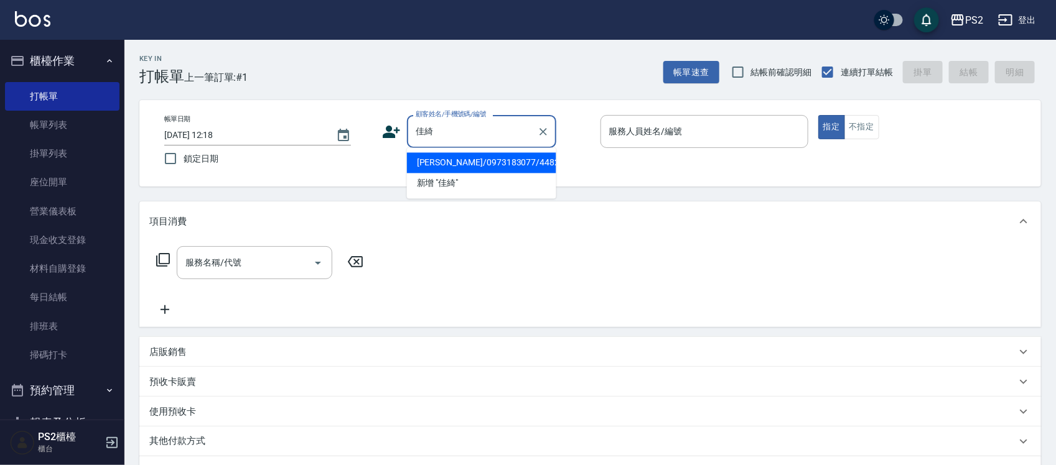
click at [465, 166] on li "[PERSON_NAME]/0973183077/4482" at bounding box center [481, 163] width 149 height 21
type input "[PERSON_NAME]/0973183077/4482"
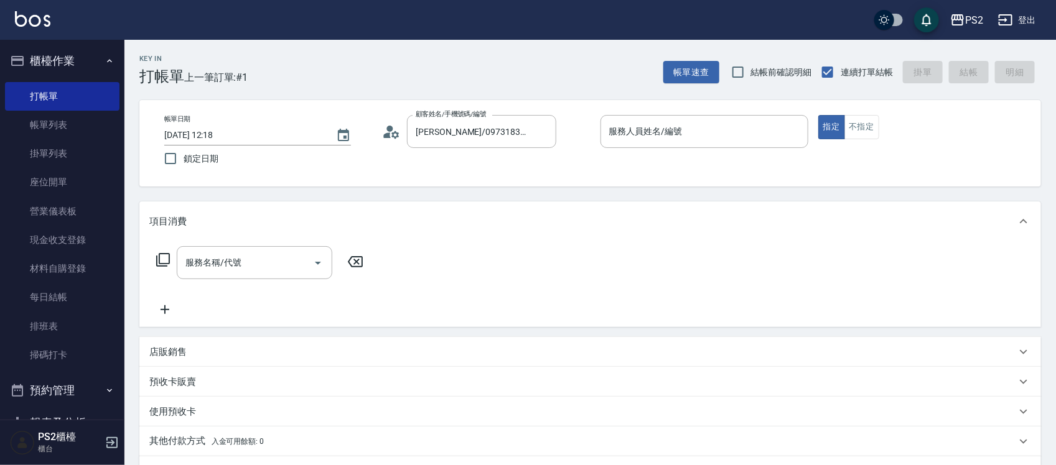
click at [383, 132] on icon at bounding box center [391, 132] width 19 height 19
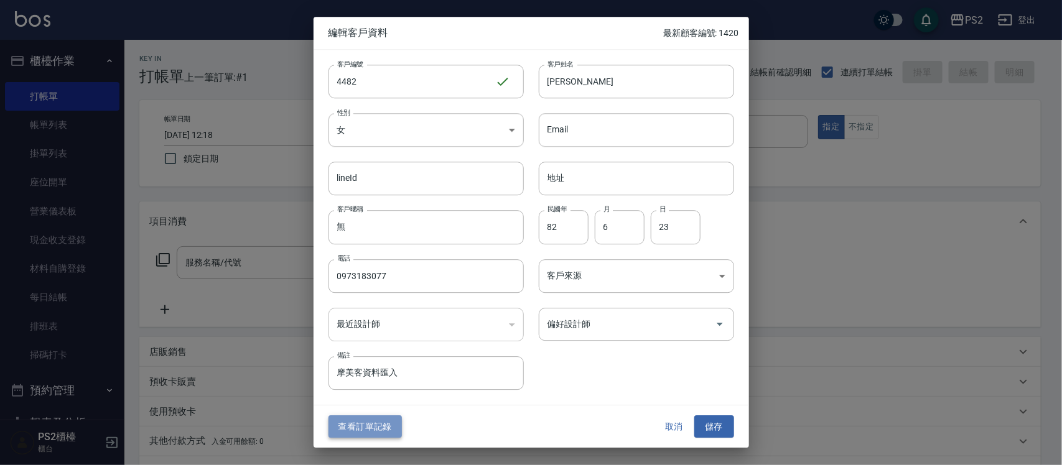
click at [356, 267] on button "查看訂單記錄" at bounding box center [365, 427] width 73 height 23
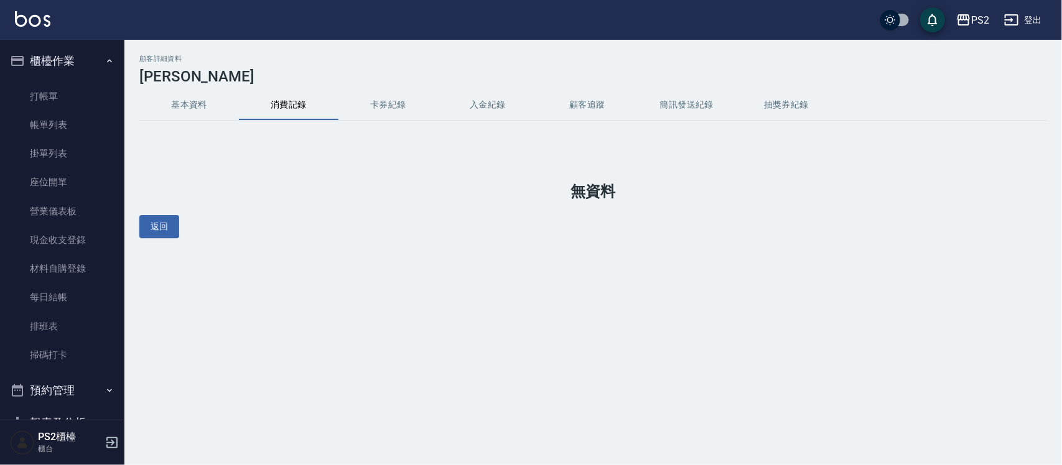
click at [219, 97] on button "基本資料" at bounding box center [189, 105] width 100 height 30
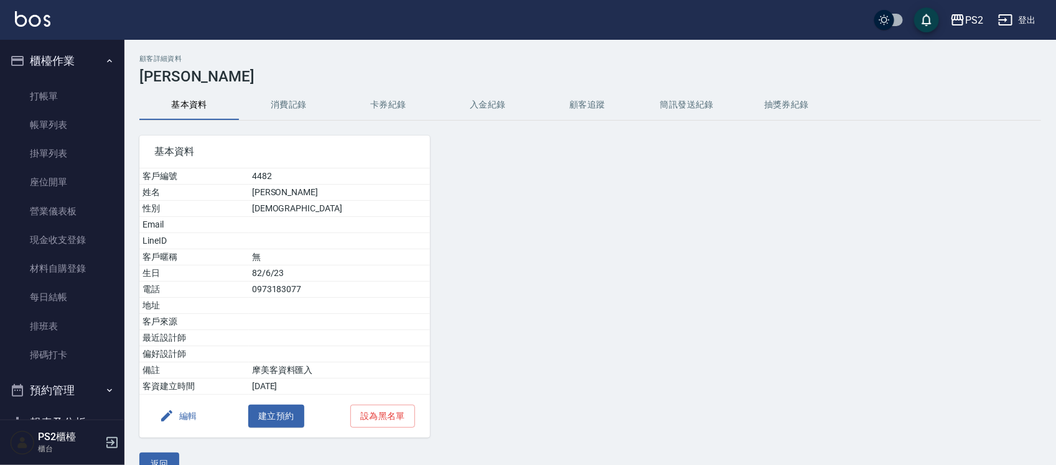
click at [262, 96] on button "消費記錄" at bounding box center [289, 105] width 100 height 30
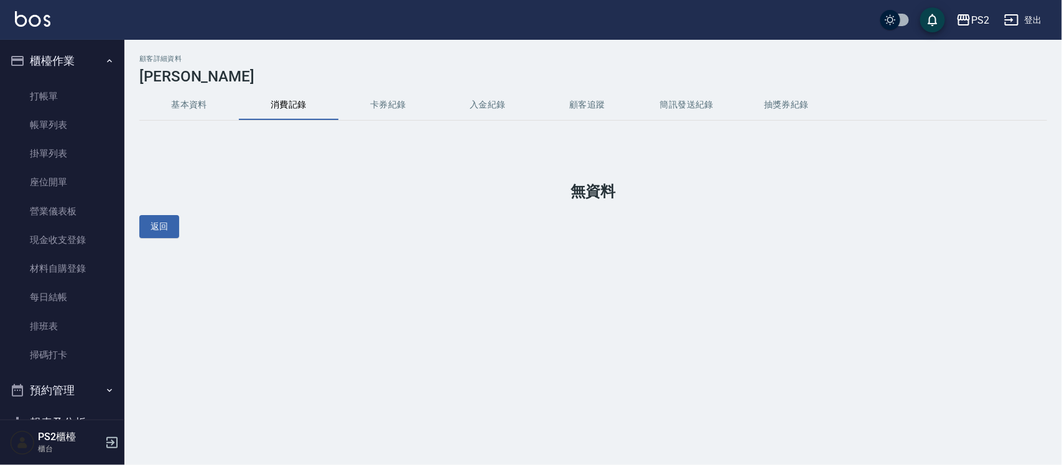
click at [262, 96] on button "消費記錄" at bounding box center [289, 105] width 100 height 30
click at [38, 106] on link "打帳單" at bounding box center [62, 96] width 114 height 29
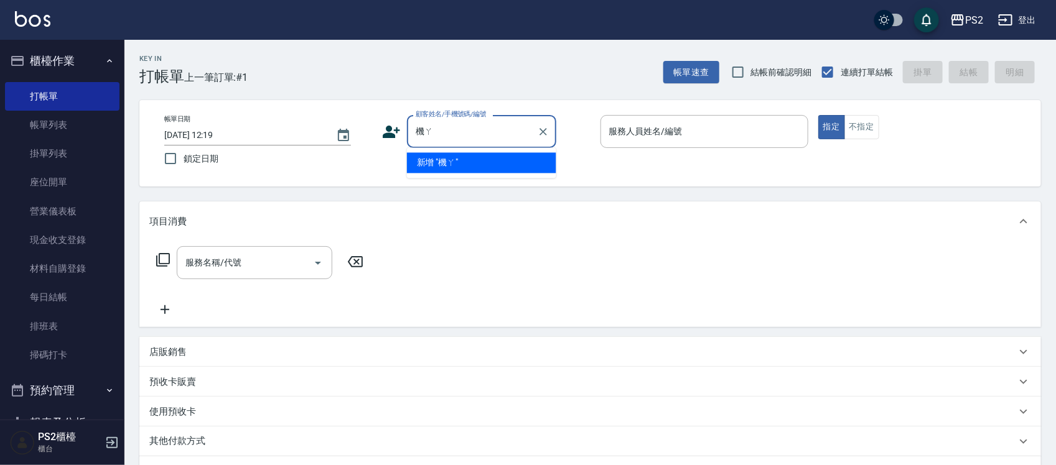
type input "機"
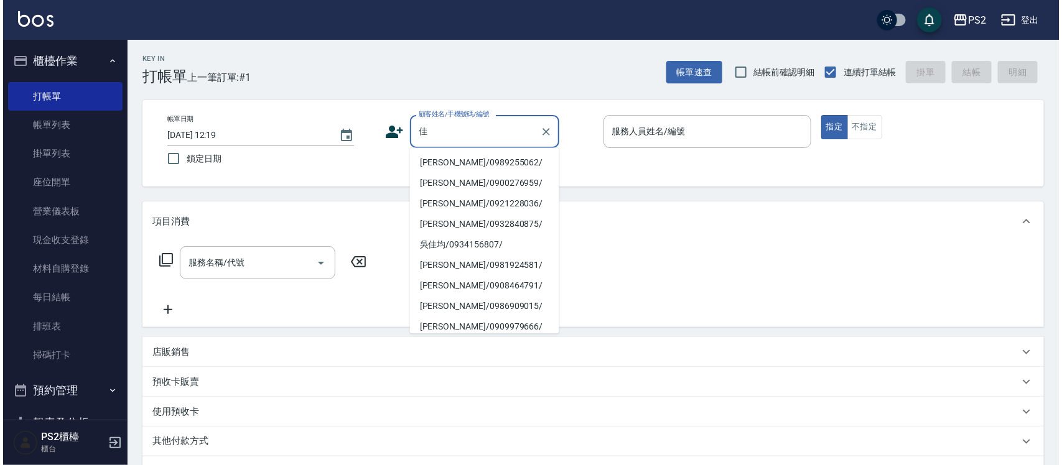
scroll to position [254, 0]
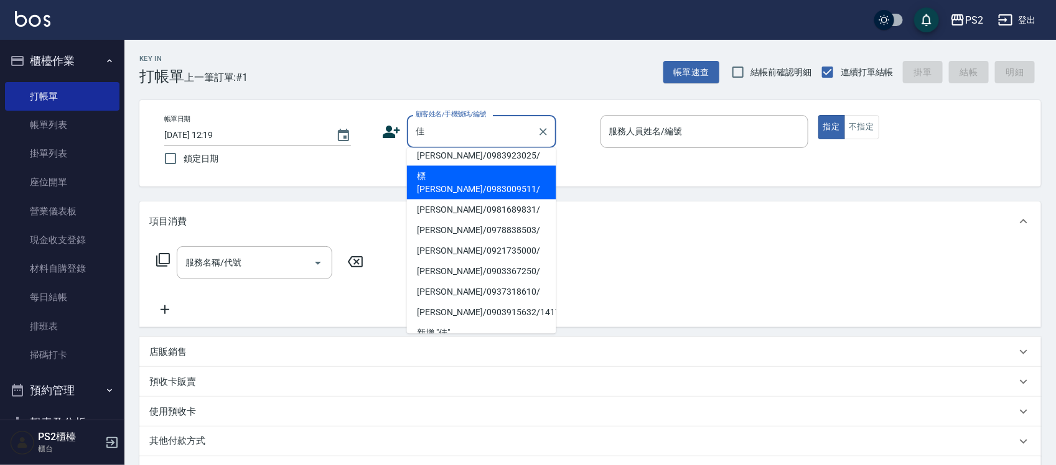
click at [479, 267] on li "[PERSON_NAME]/0903915632/14176" at bounding box center [481, 312] width 149 height 21
type input "[PERSON_NAME]/0903915632/14176"
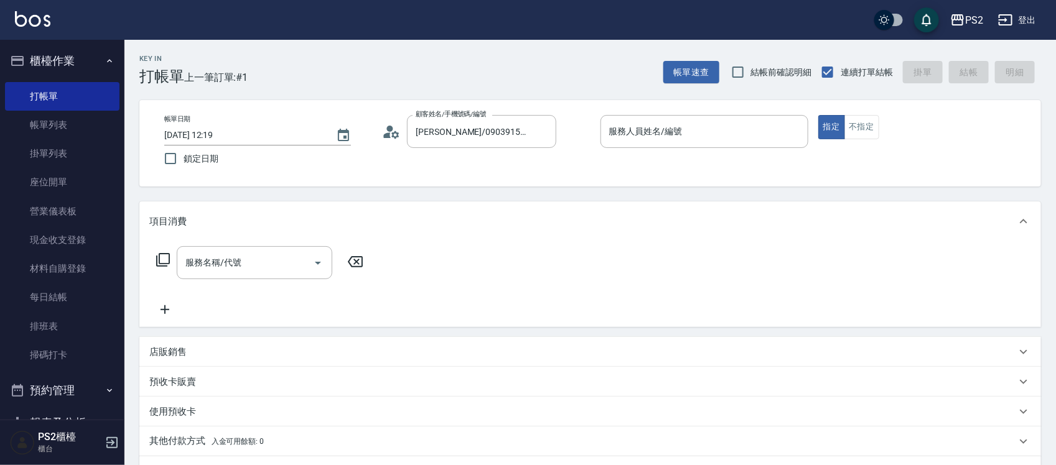
click at [396, 134] on icon at bounding box center [391, 132] width 19 height 19
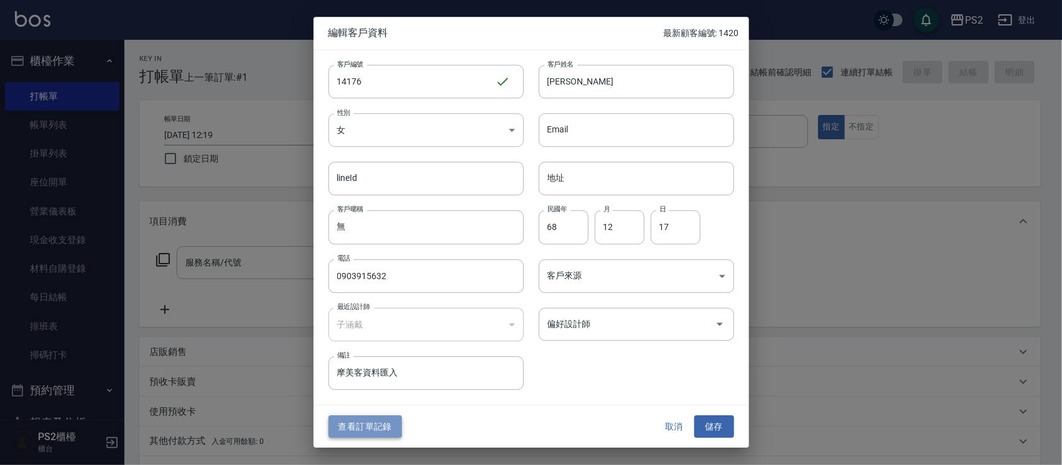
click at [368, 267] on button "查看訂單記錄" at bounding box center [365, 427] width 73 height 23
